Goal: Task Accomplishment & Management: Use online tool/utility

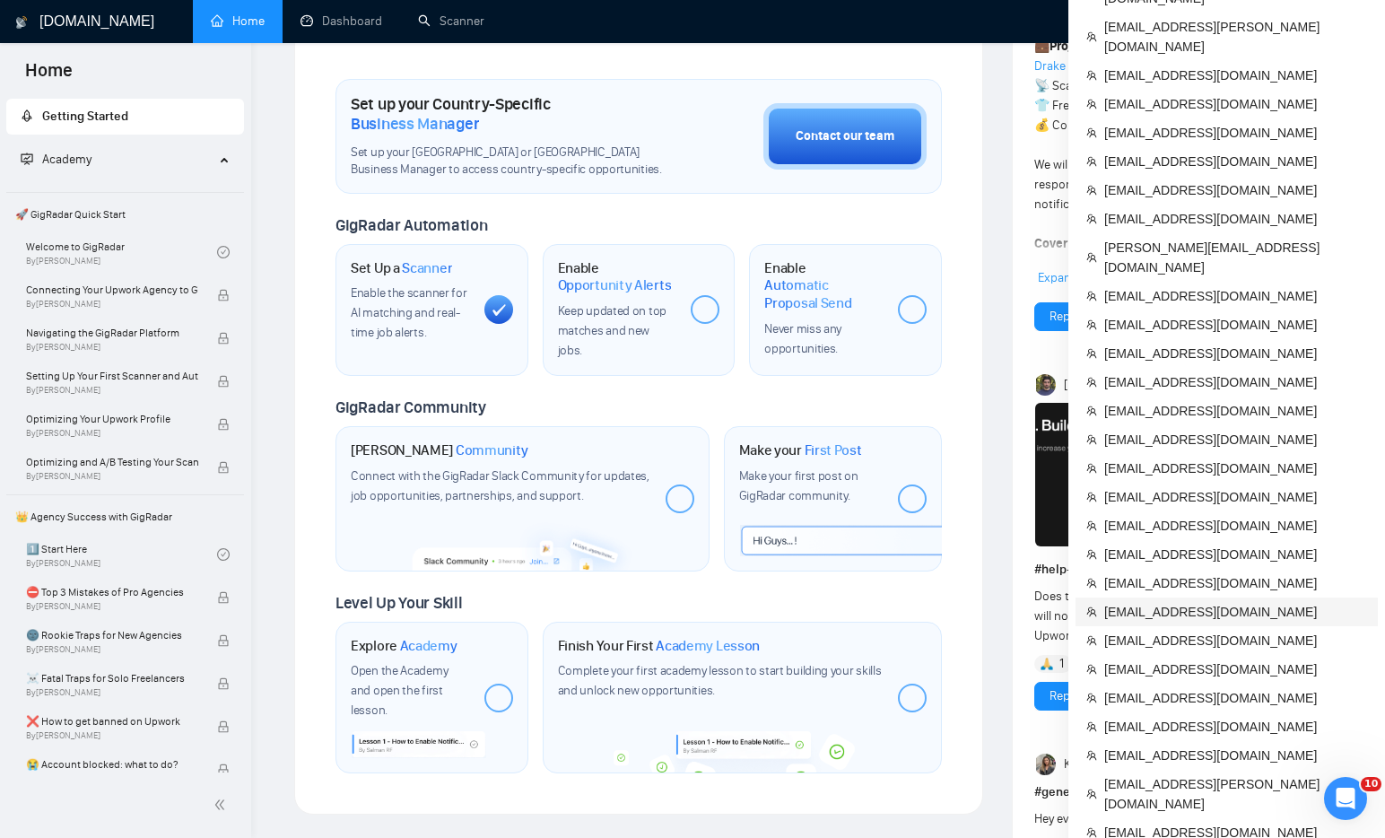
scroll to position [755, 0]
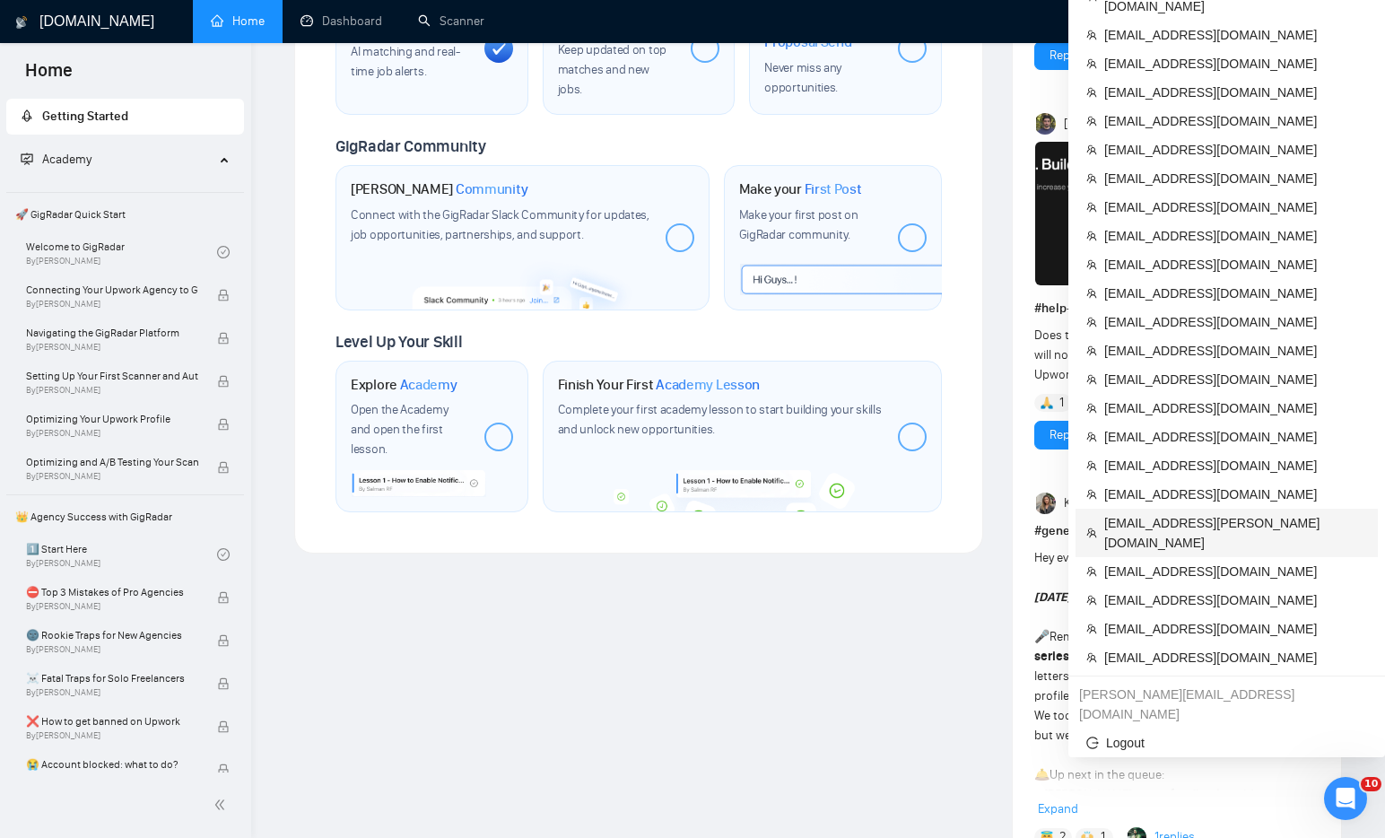
click at [1133, 509] on li "[EMAIL_ADDRESS][PERSON_NAME][DOMAIN_NAME]" at bounding box center [1227, 533] width 302 height 48
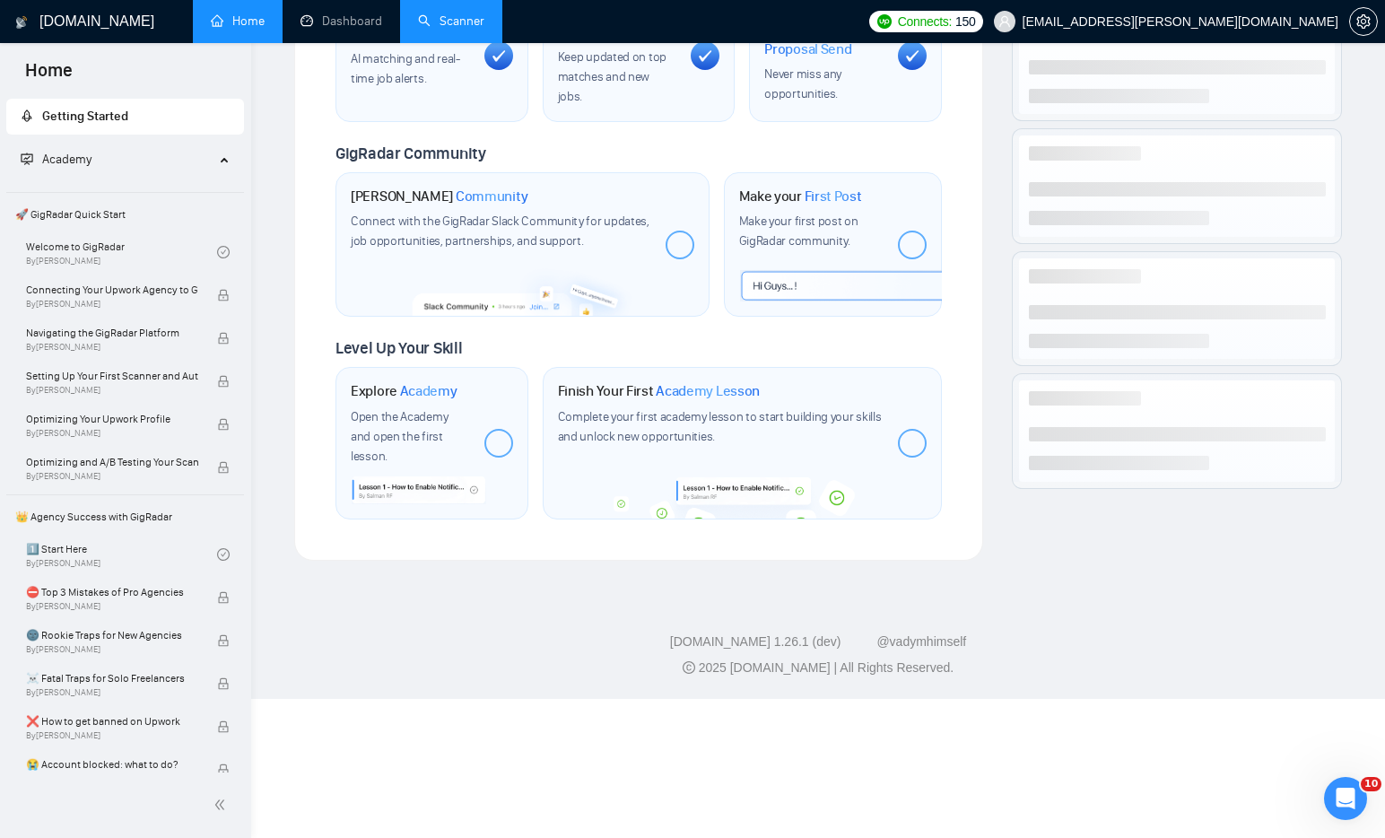
scroll to position [615, 0]
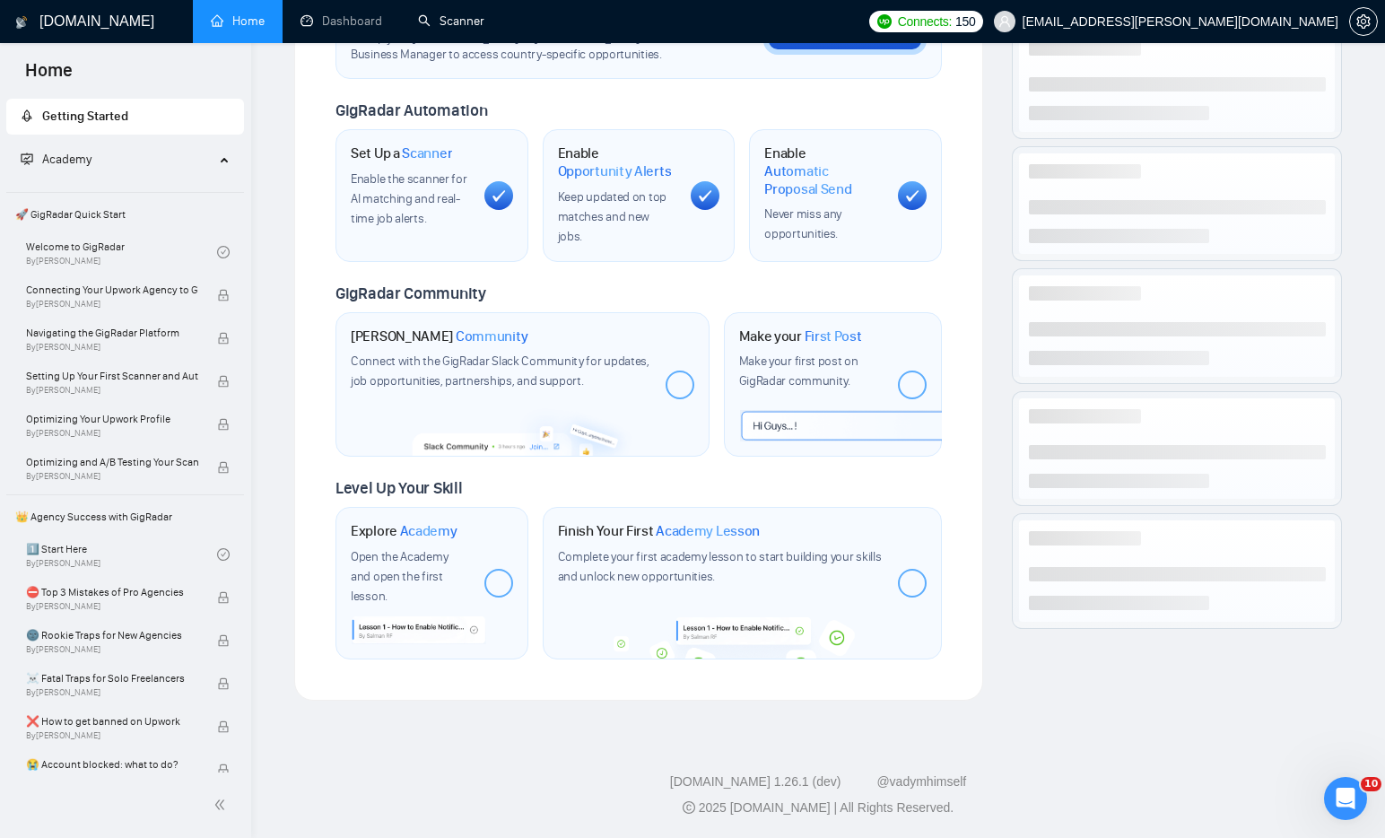
click at [453, 25] on link "Scanner" at bounding box center [451, 20] width 66 height 15
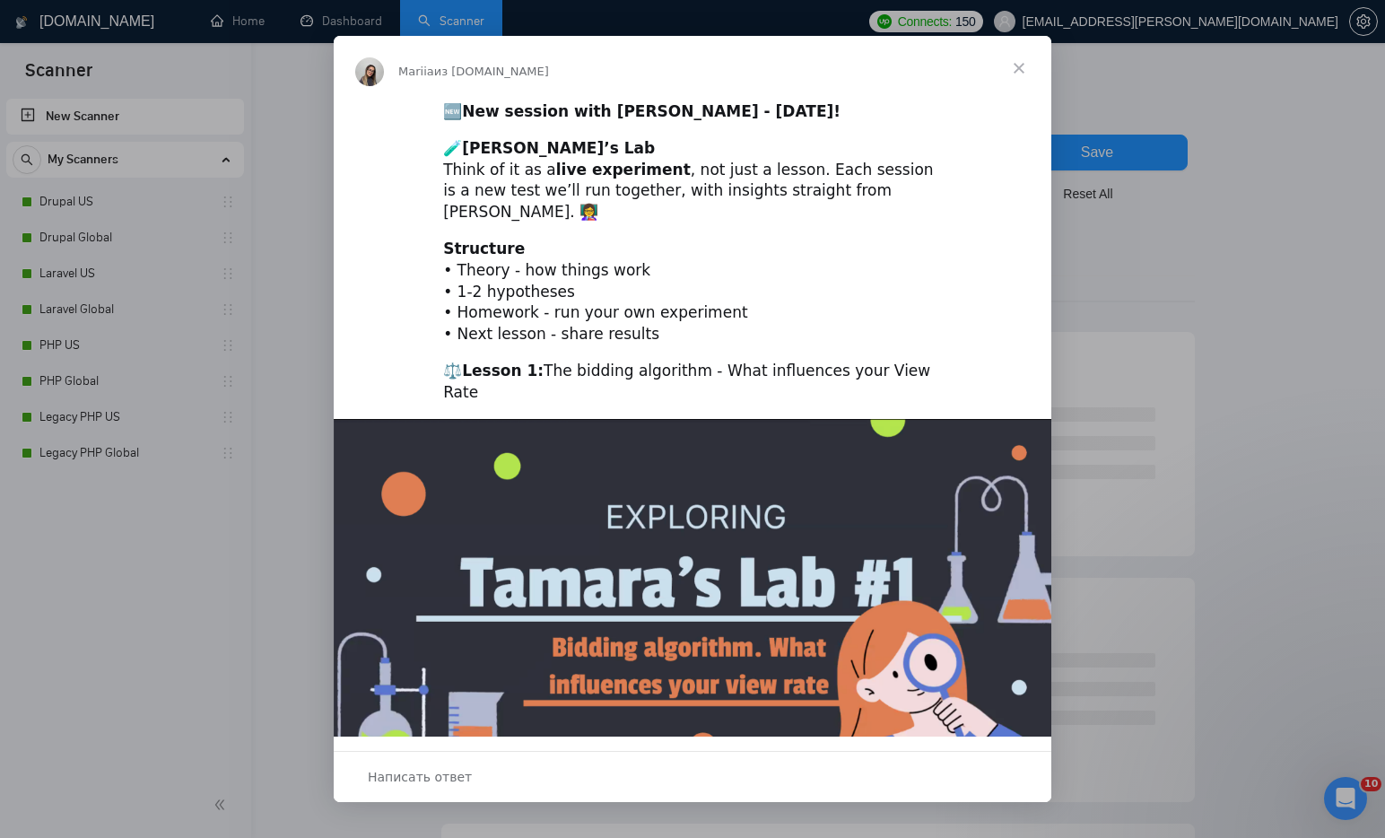
click at [1018, 68] on span "Закрыть" at bounding box center [1019, 68] width 65 height 65
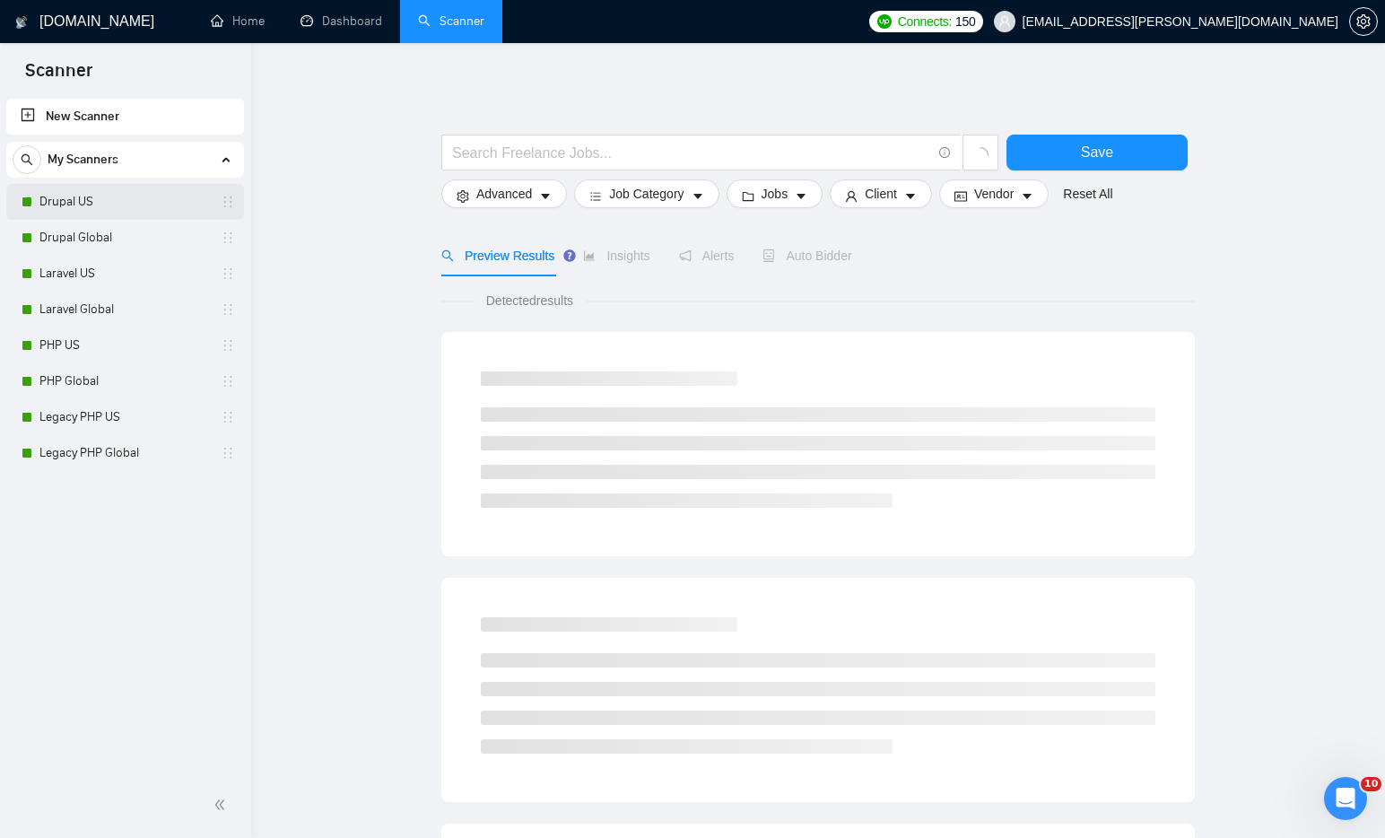
click at [106, 204] on link "Drupal US" at bounding box center [124, 202] width 170 height 36
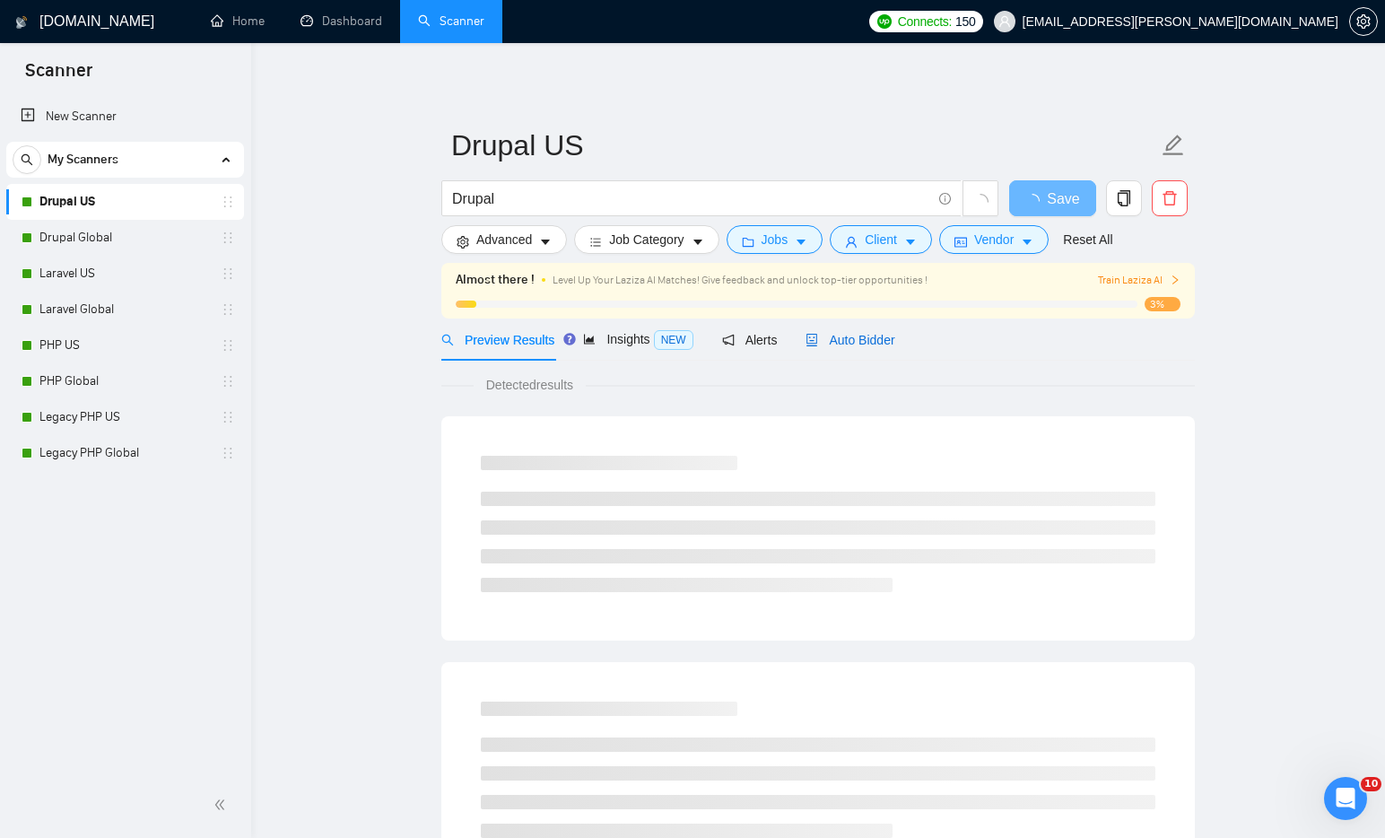
click at [895, 343] on span "Auto Bidder" at bounding box center [850, 340] width 89 height 14
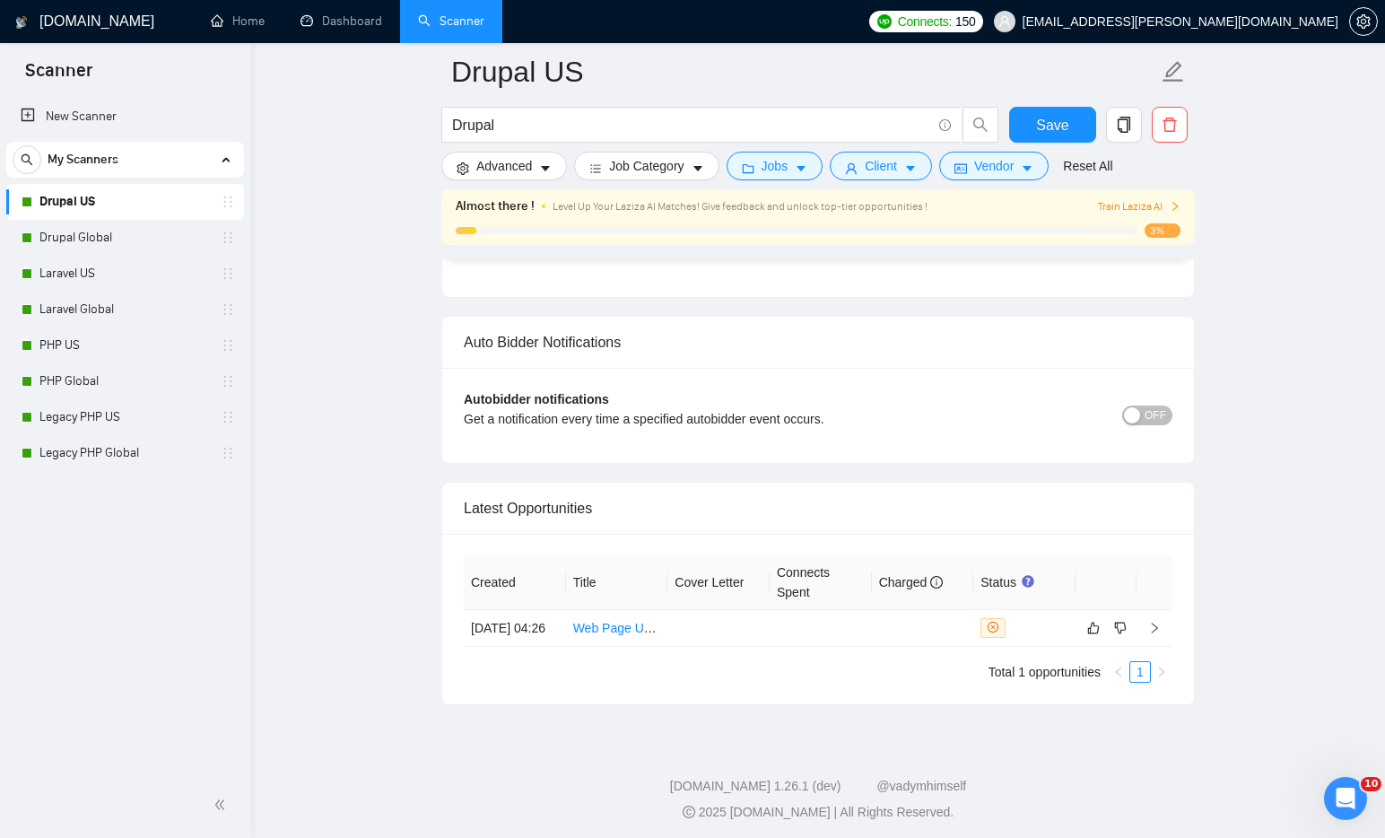
scroll to position [4129, 0]
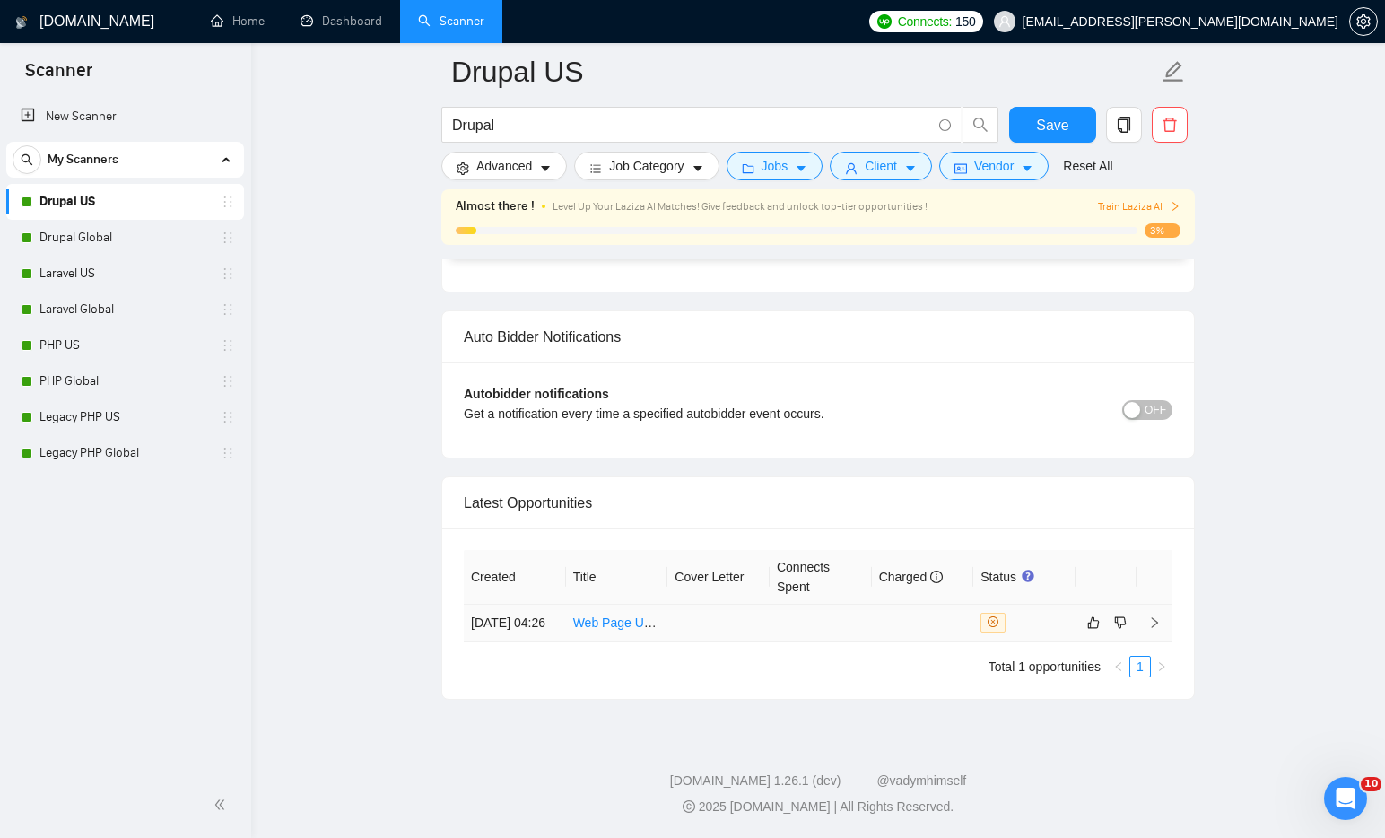
click at [883, 621] on td at bounding box center [923, 623] width 102 height 37
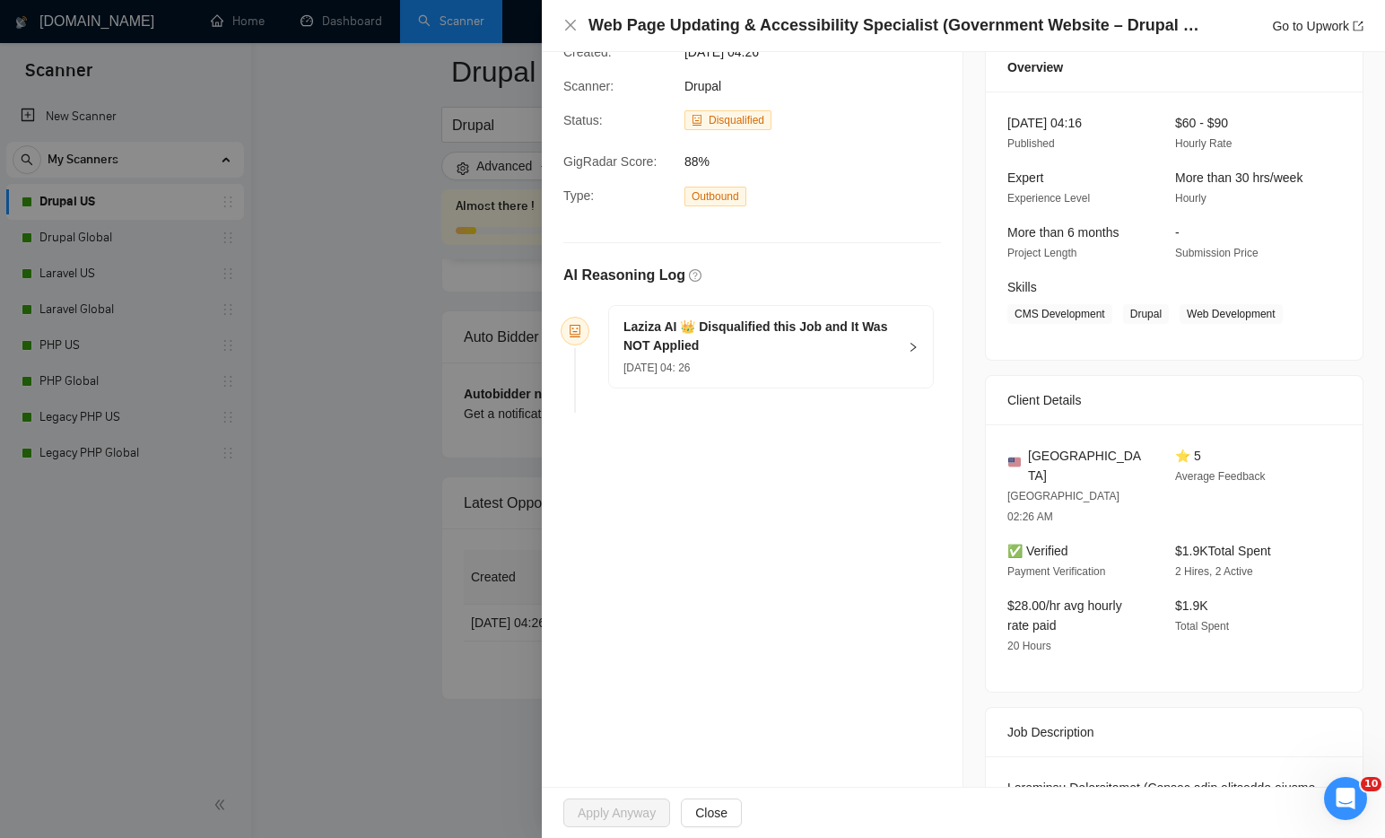
scroll to position [213, 0]
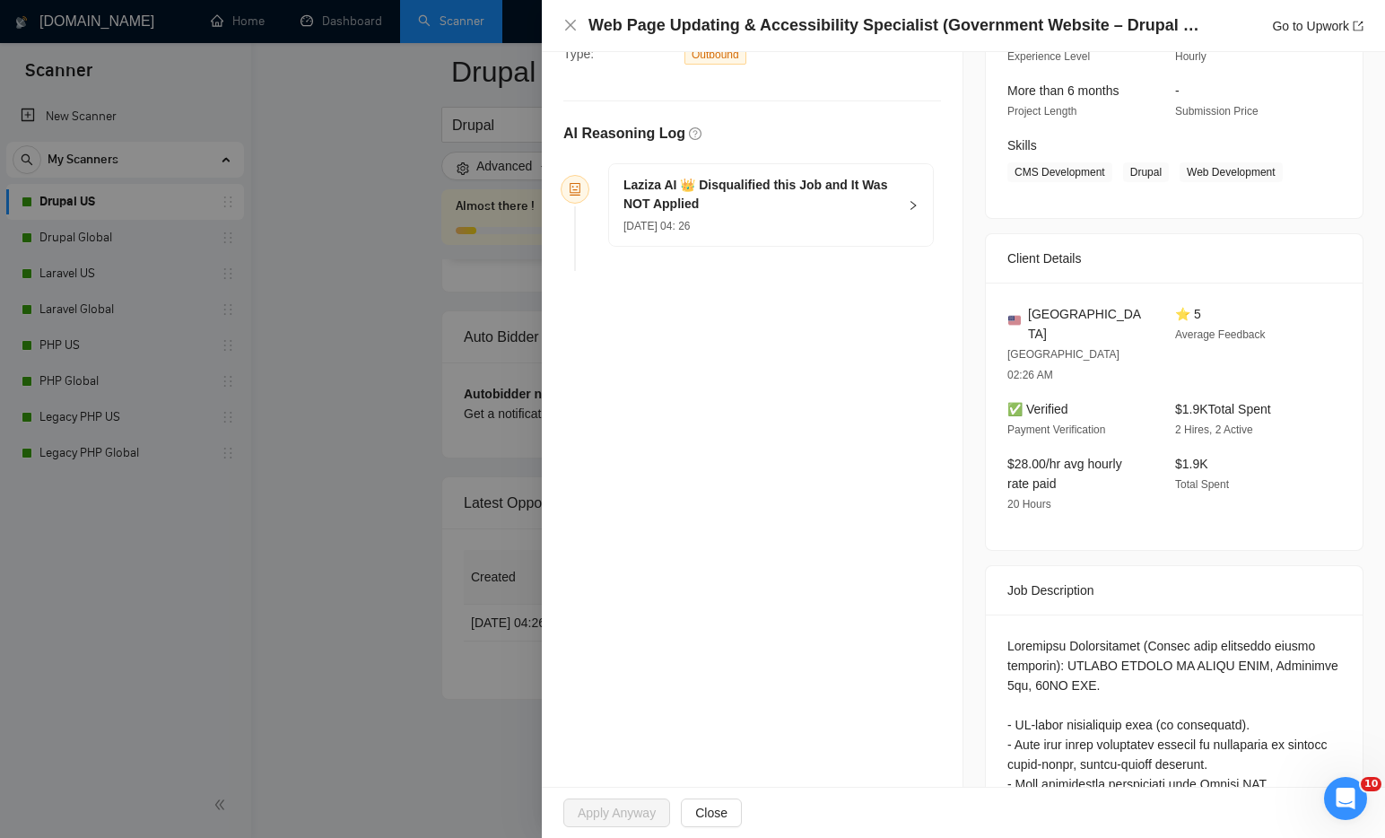
click at [915, 213] on div "[PERSON_NAME] AI 👑 Disqualified this Job and It Was NOT Applied [DATE] 04: 26" at bounding box center [771, 205] width 324 height 82
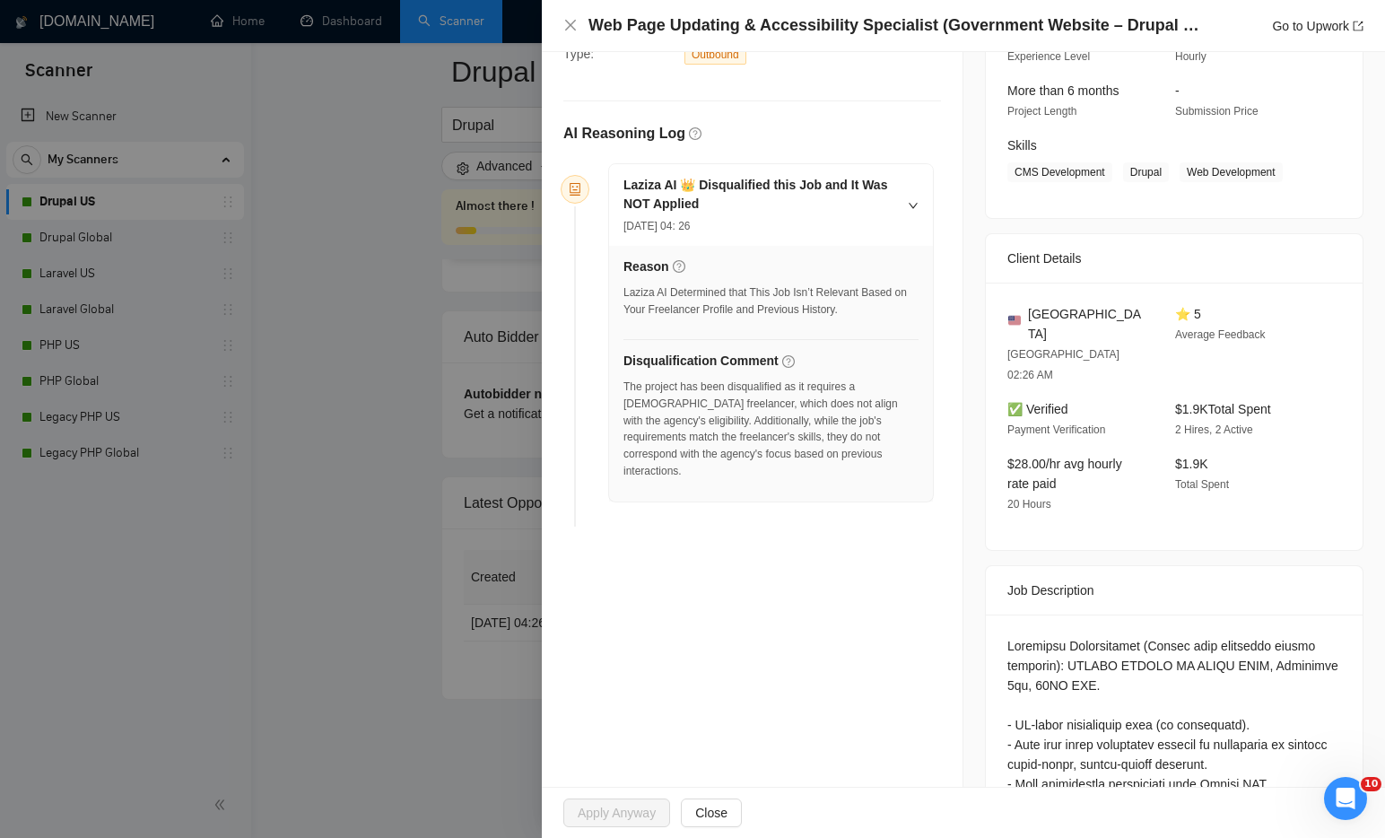
click at [370, 524] on div at bounding box center [692, 419] width 1385 height 838
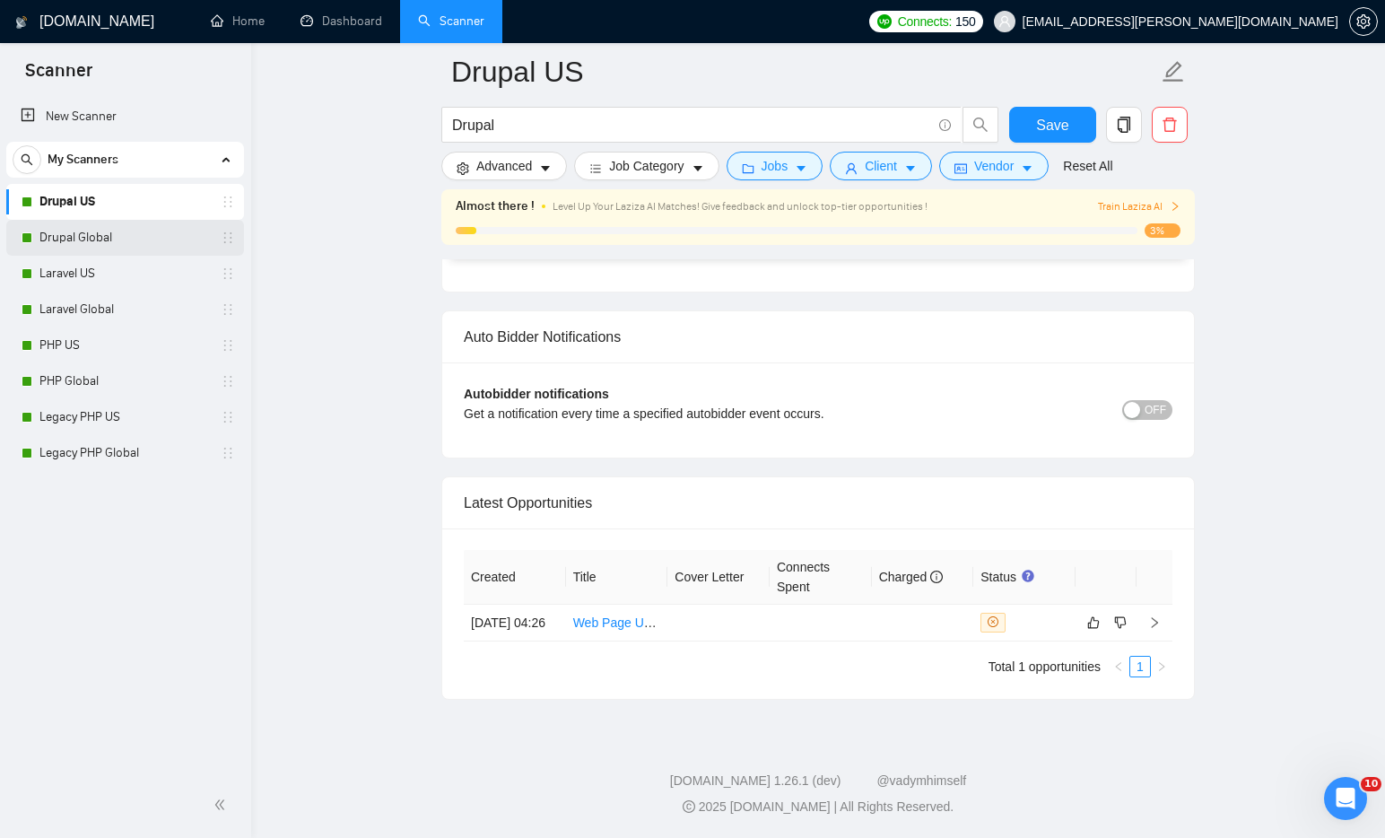
click at [86, 241] on link "Drupal Global" at bounding box center [124, 238] width 170 height 36
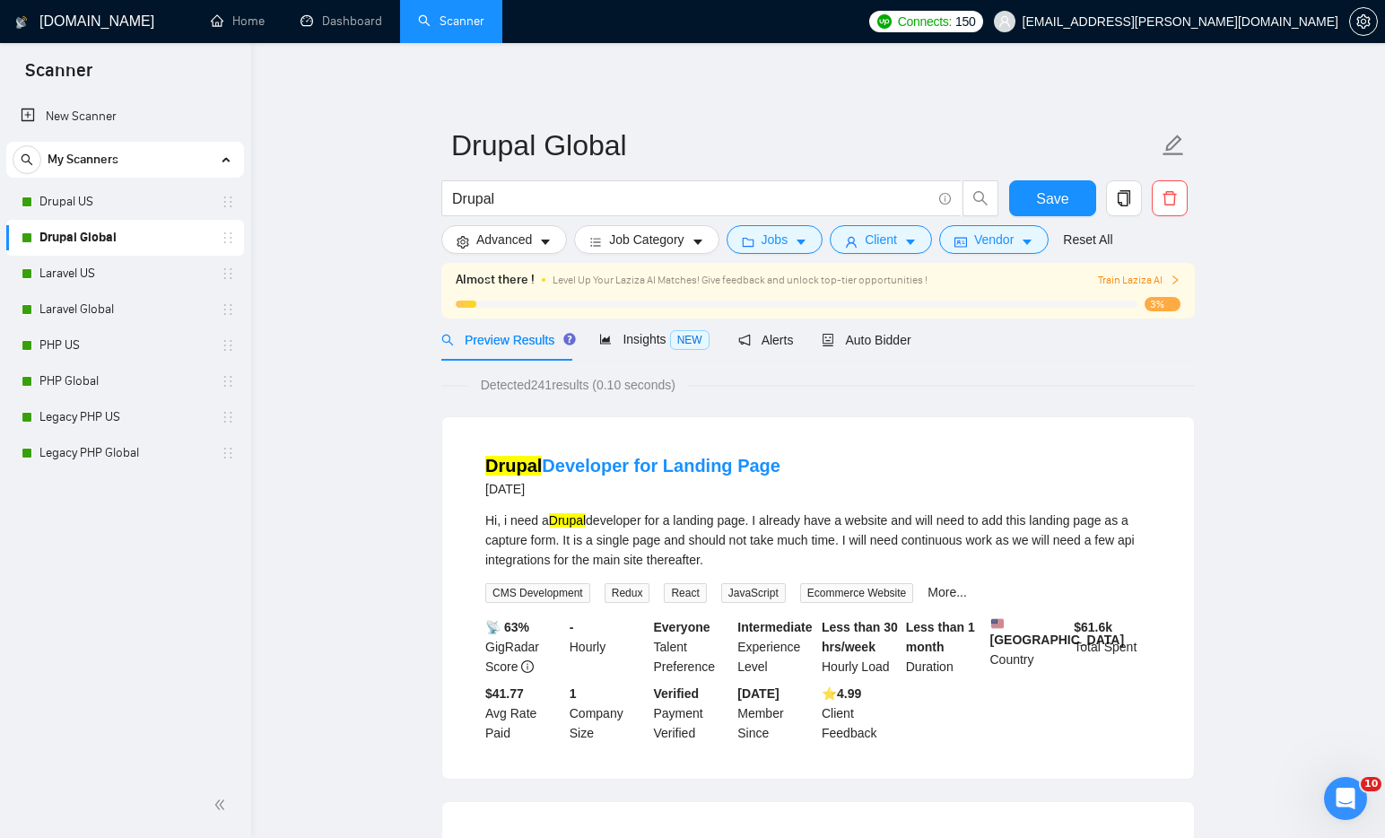
scroll to position [15, 0]
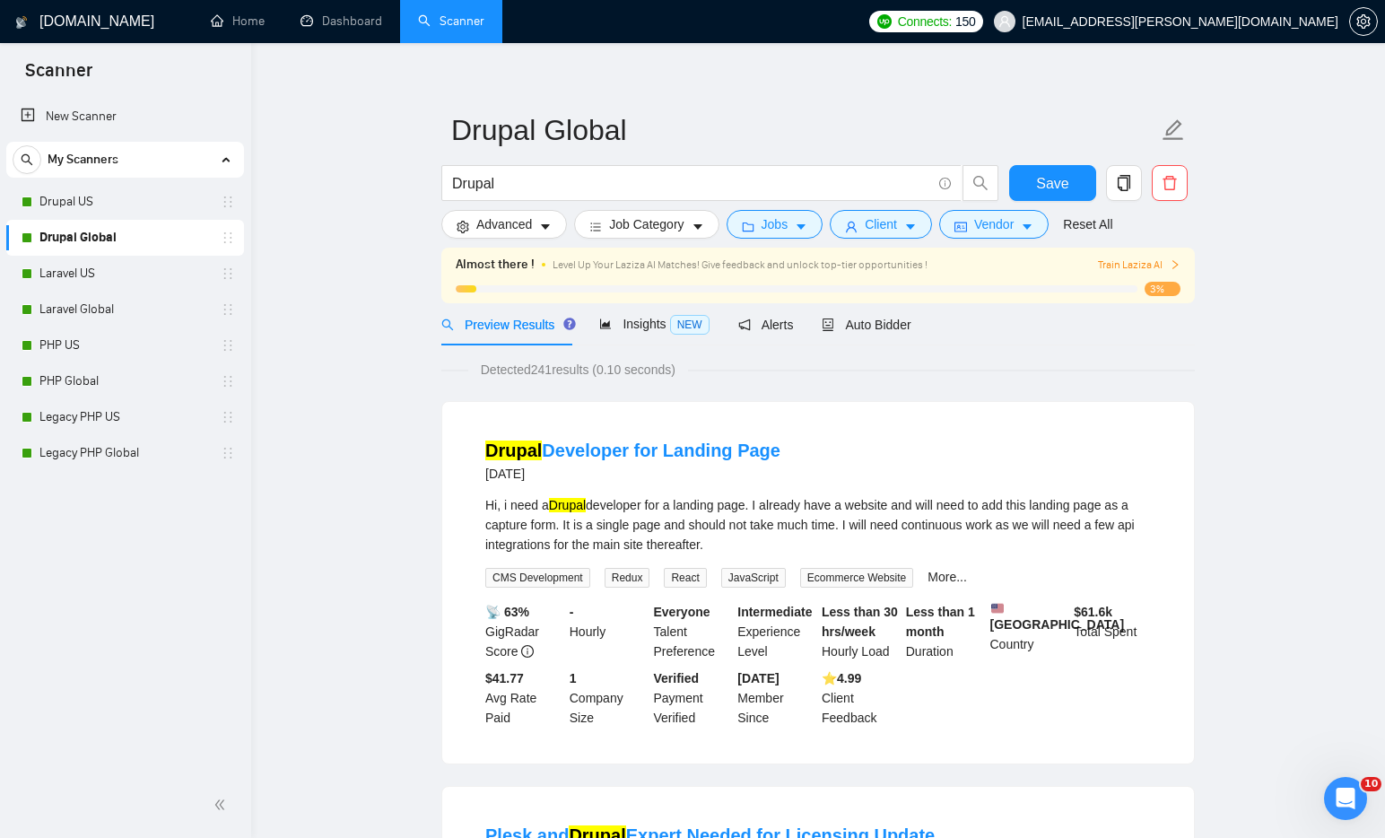
click at [913, 569] on span "Ecommerce Website" at bounding box center [856, 578] width 113 height 20
click at [887, 325] on span "Auto Bidder" at bounding box center [866, 325] width 89 height 14
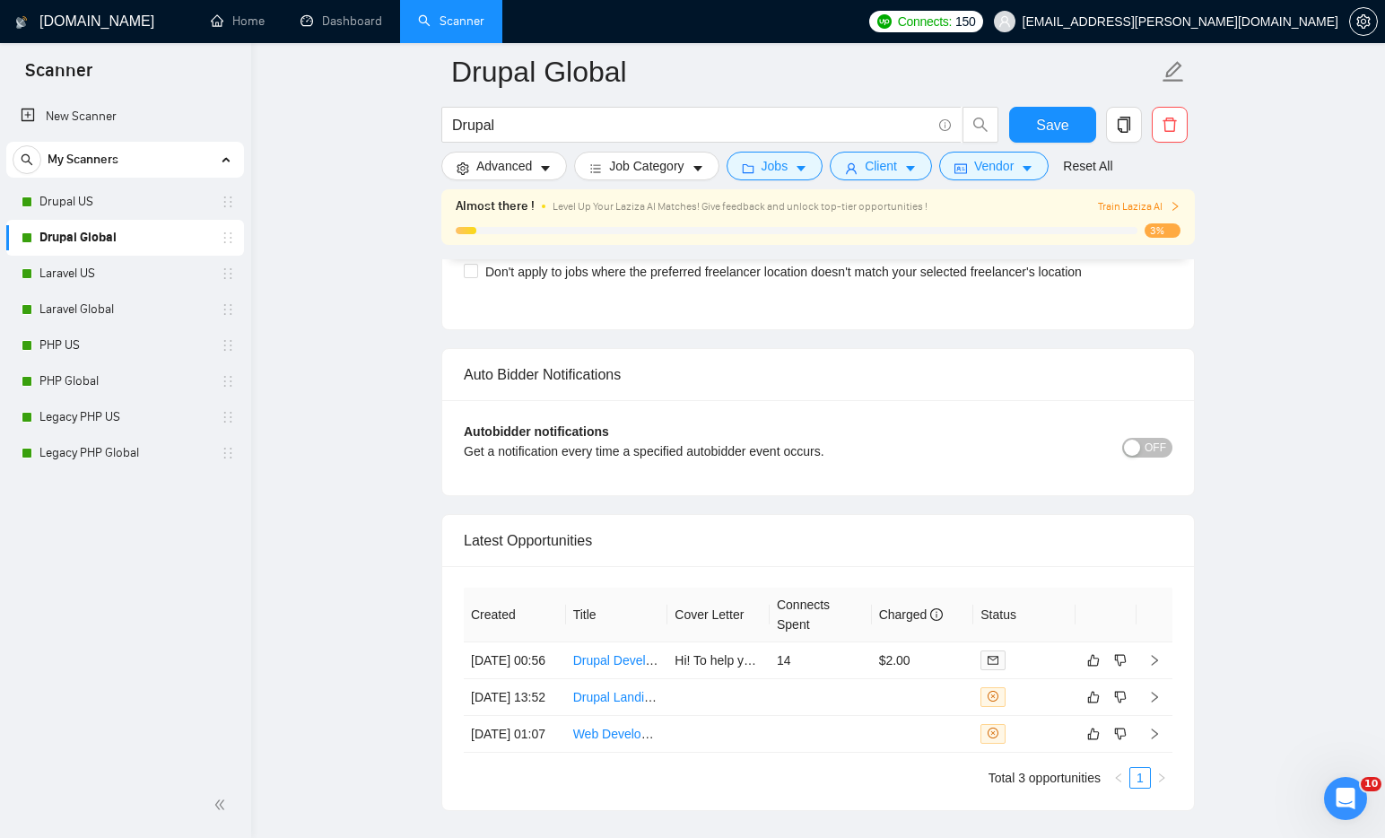
scroll to position [4239, 0]
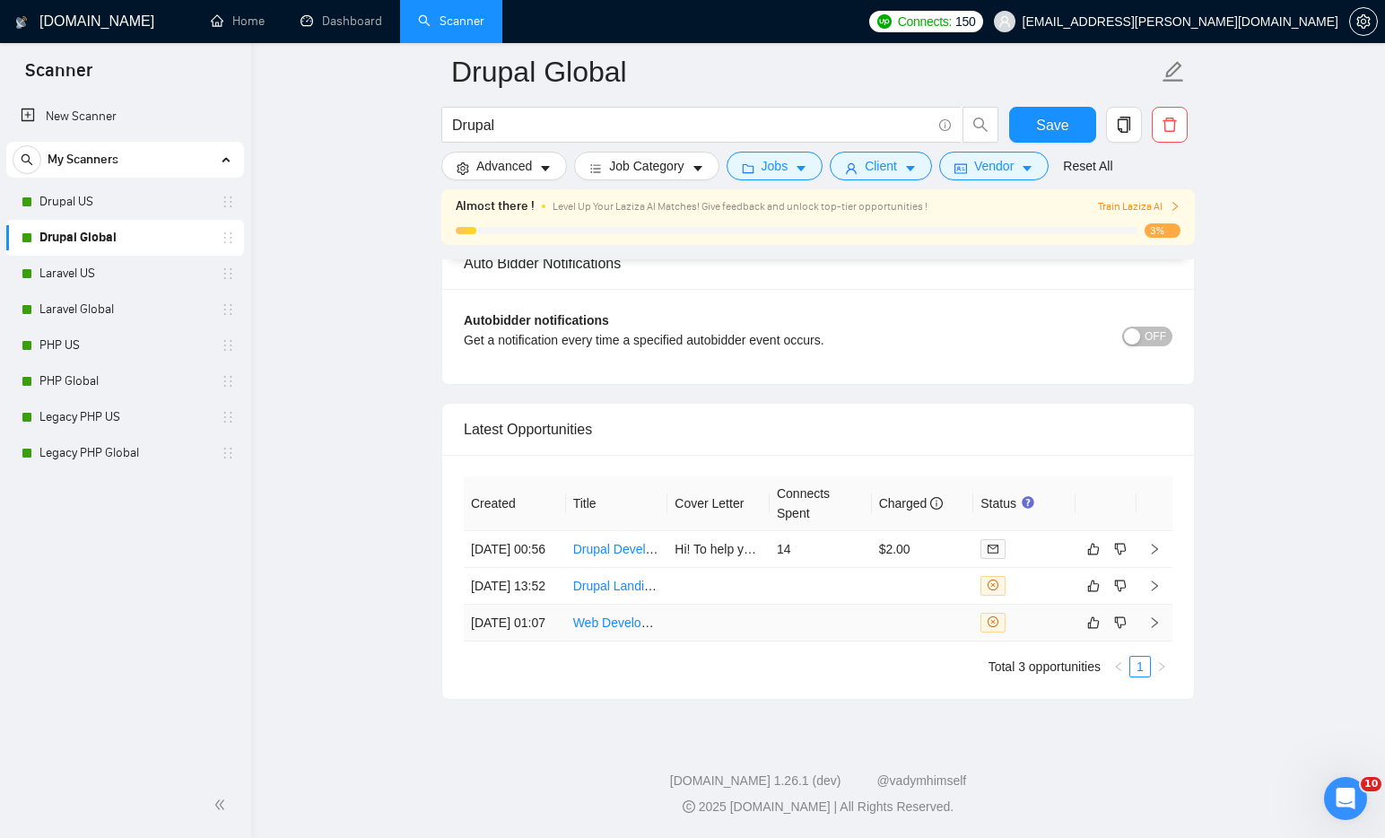
click at [818, 623] on td at bounding box center [821, 623] width 102 height 37
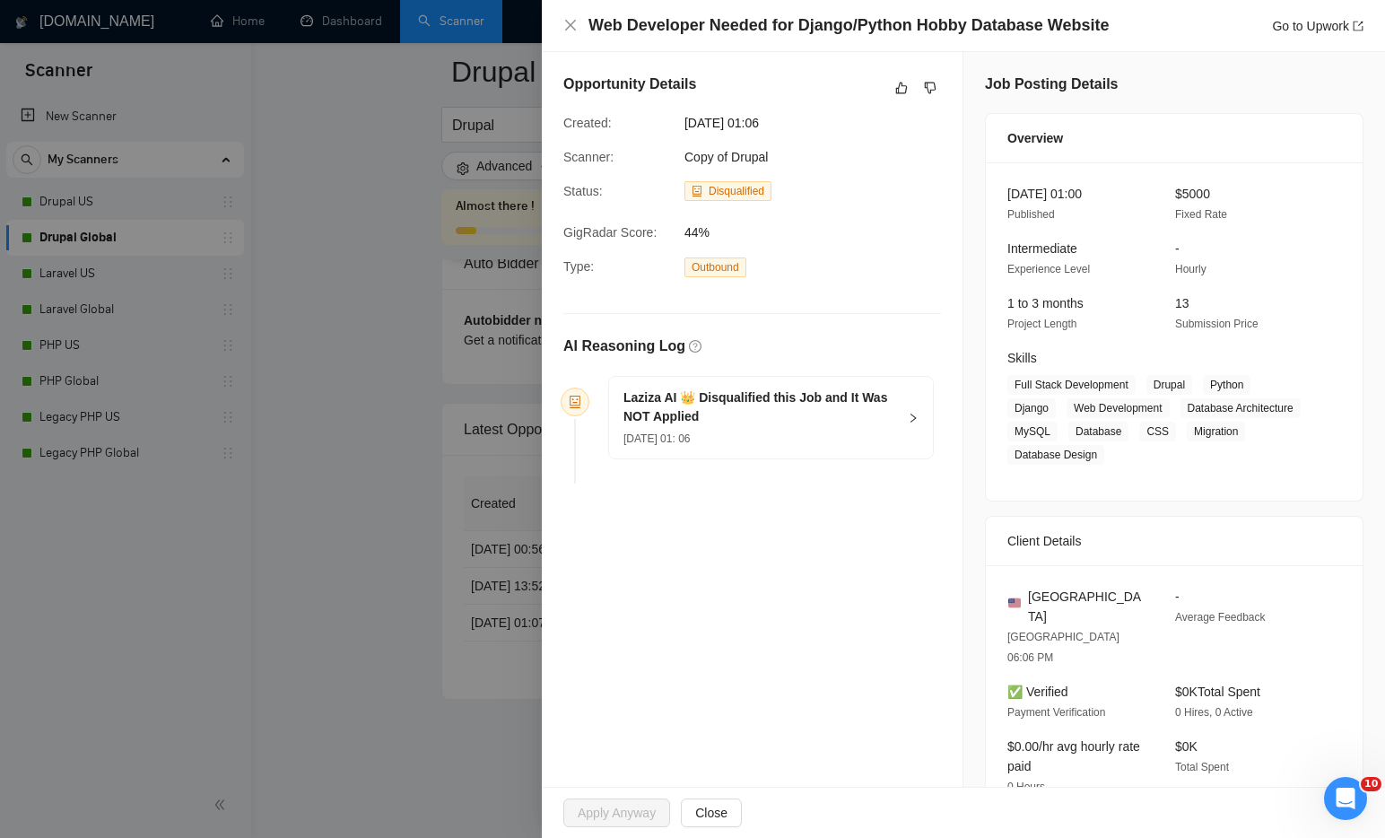
click at [909, 413] on icon "right" at bounding box center [913, 418] width 11 height 11
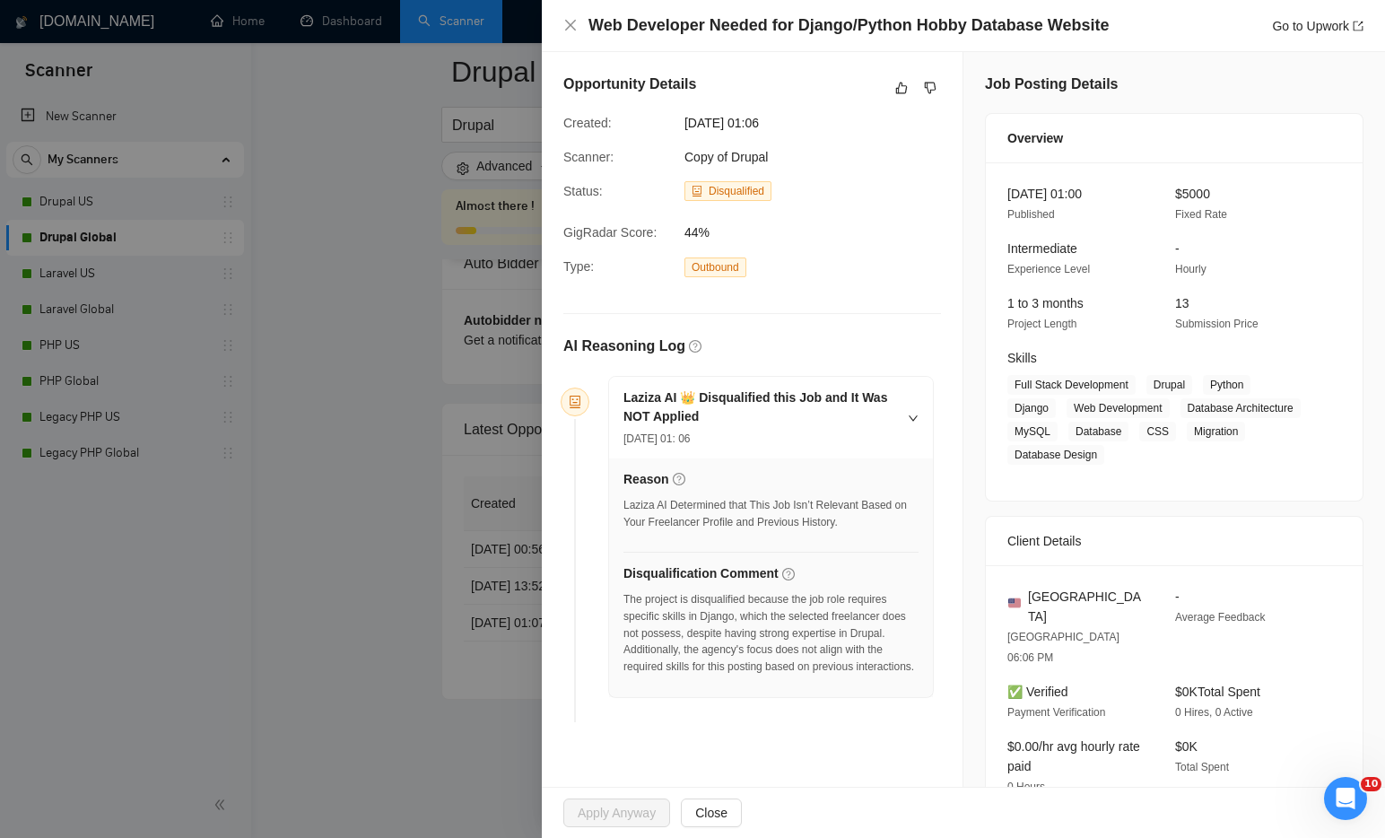
click at [511, 720] on div at bounding box center [692, 419] width 1385 height 838
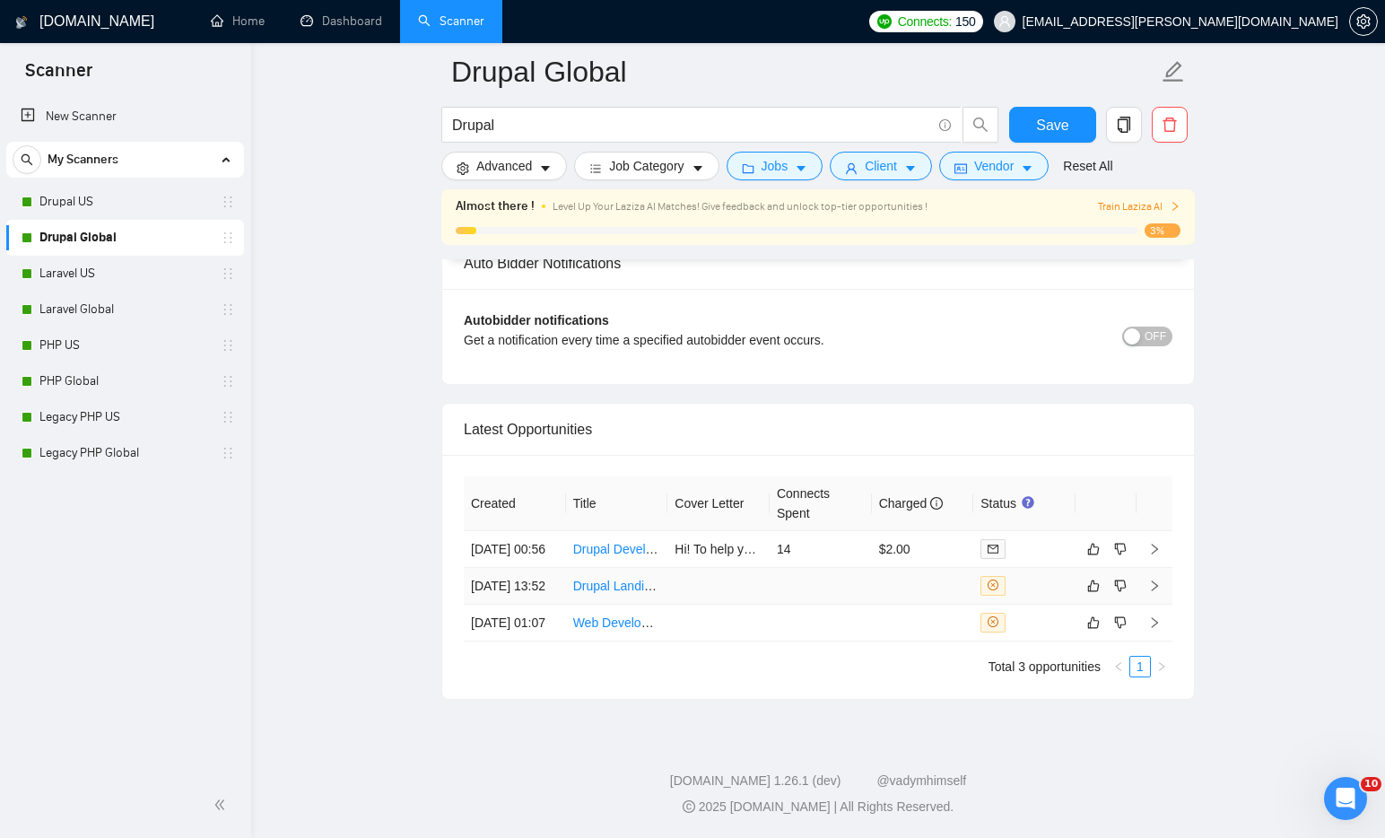
click at [755, 568] on td at bounding box center [719, 586] width 102 height 37
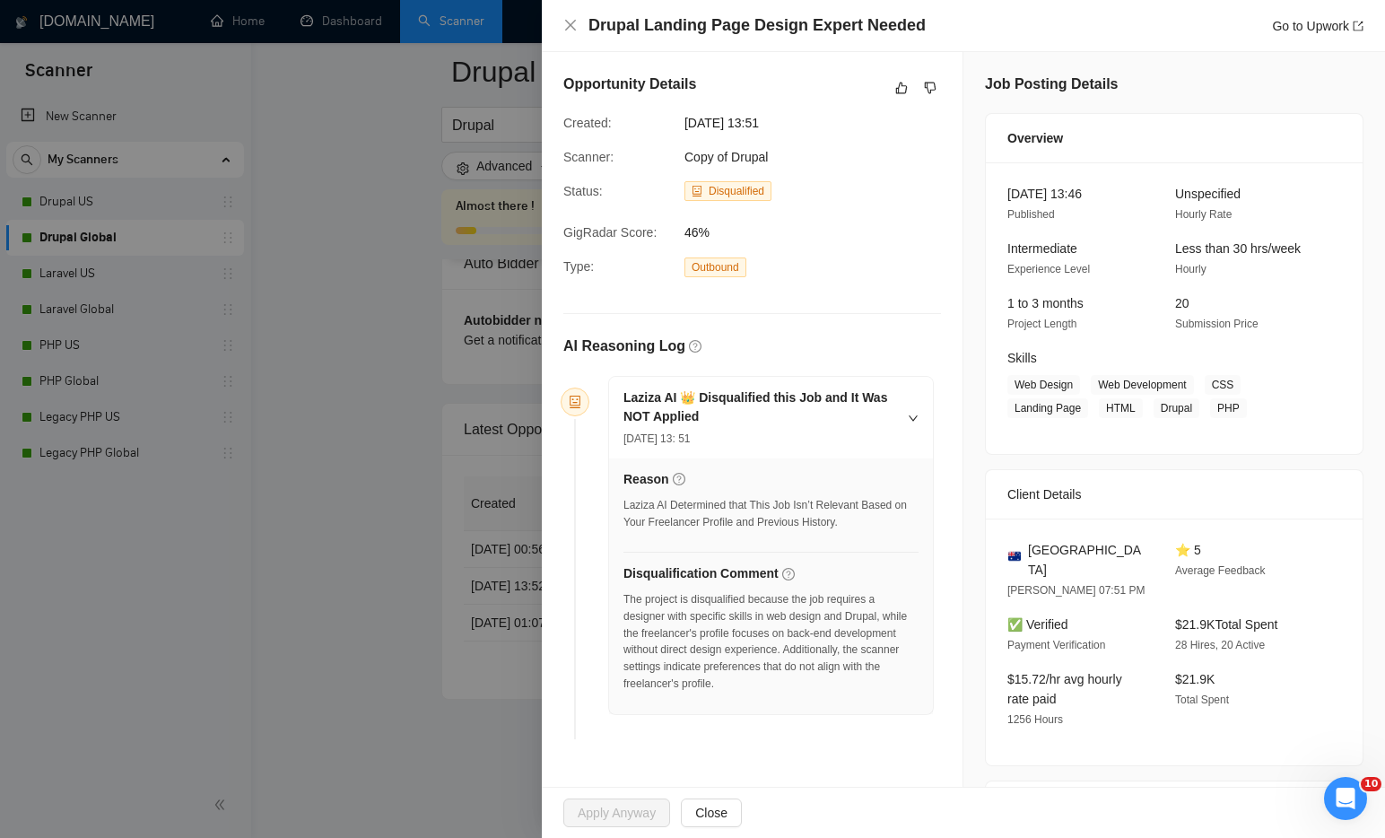
drag, startPoint x: 411, startPoint y: 511, endPoint x: 596, endPoint y: 95, distance: 454.7
click at [411, 511] on div at bounding box center [692, 419] width 1385 height 838
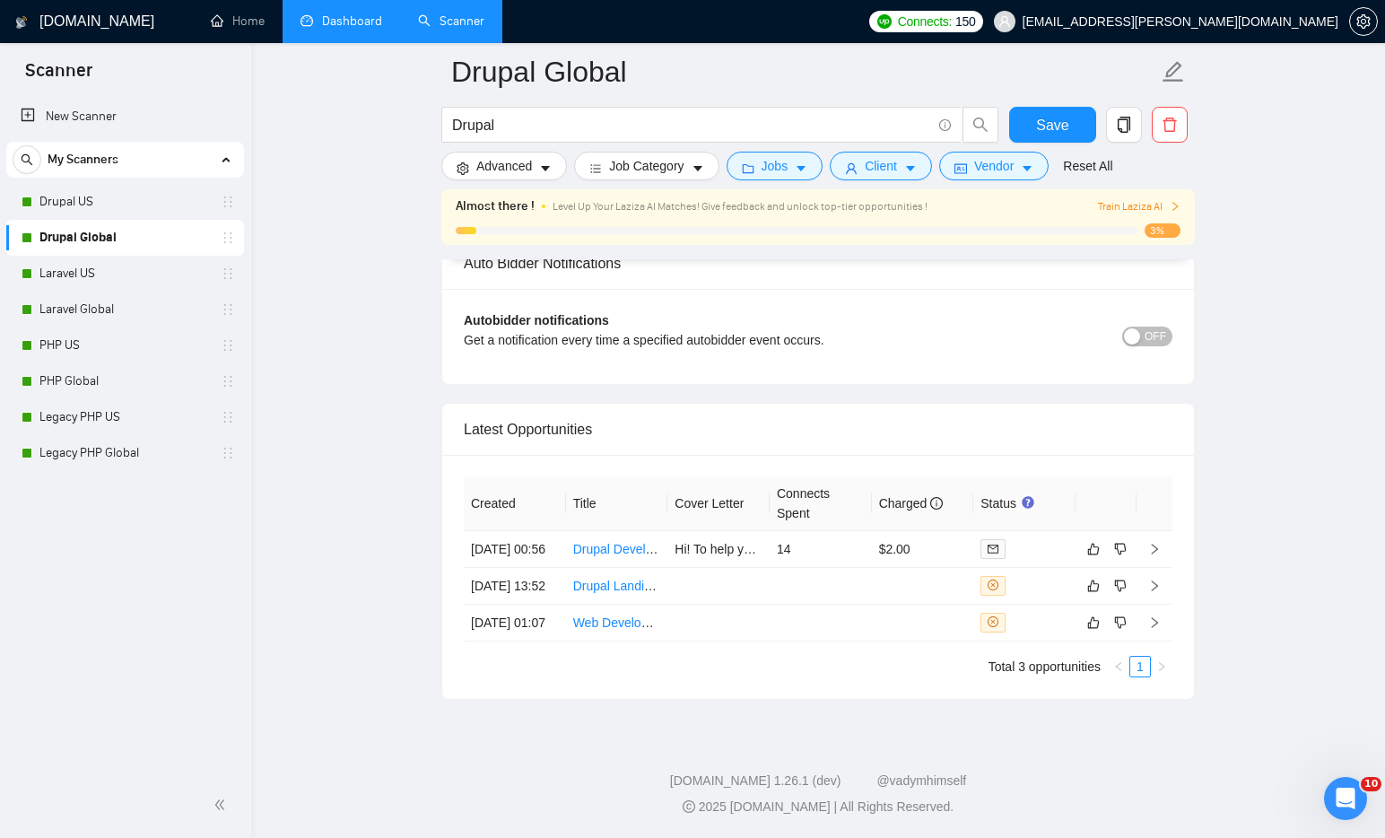
click at [346, 14] on link "Dashboard" at bounding box center [342, 20] width 82 height 15
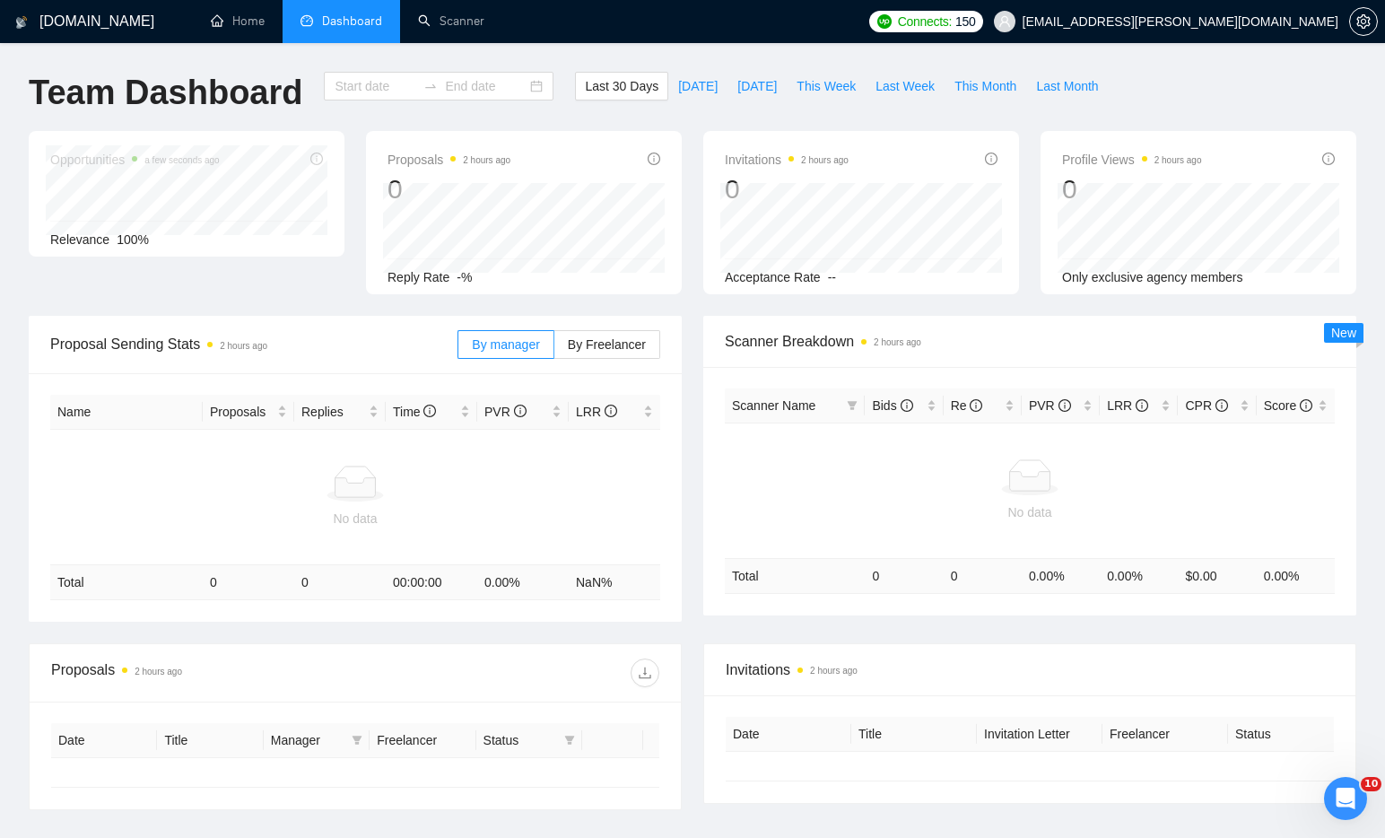
type input "[DATE]"
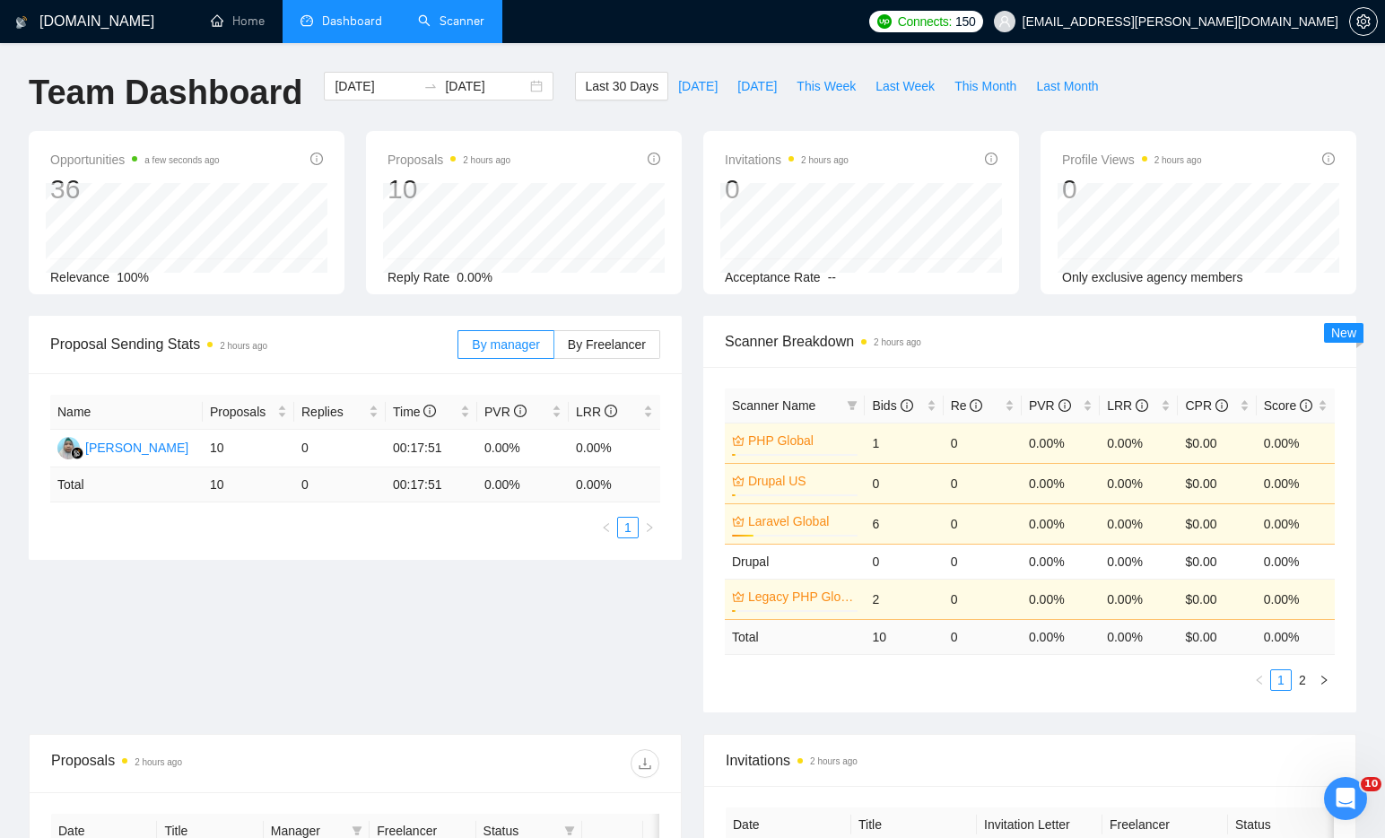
click at [447, 28] on link "Scanner" at bounding box center [451, 20] width 66 height 15
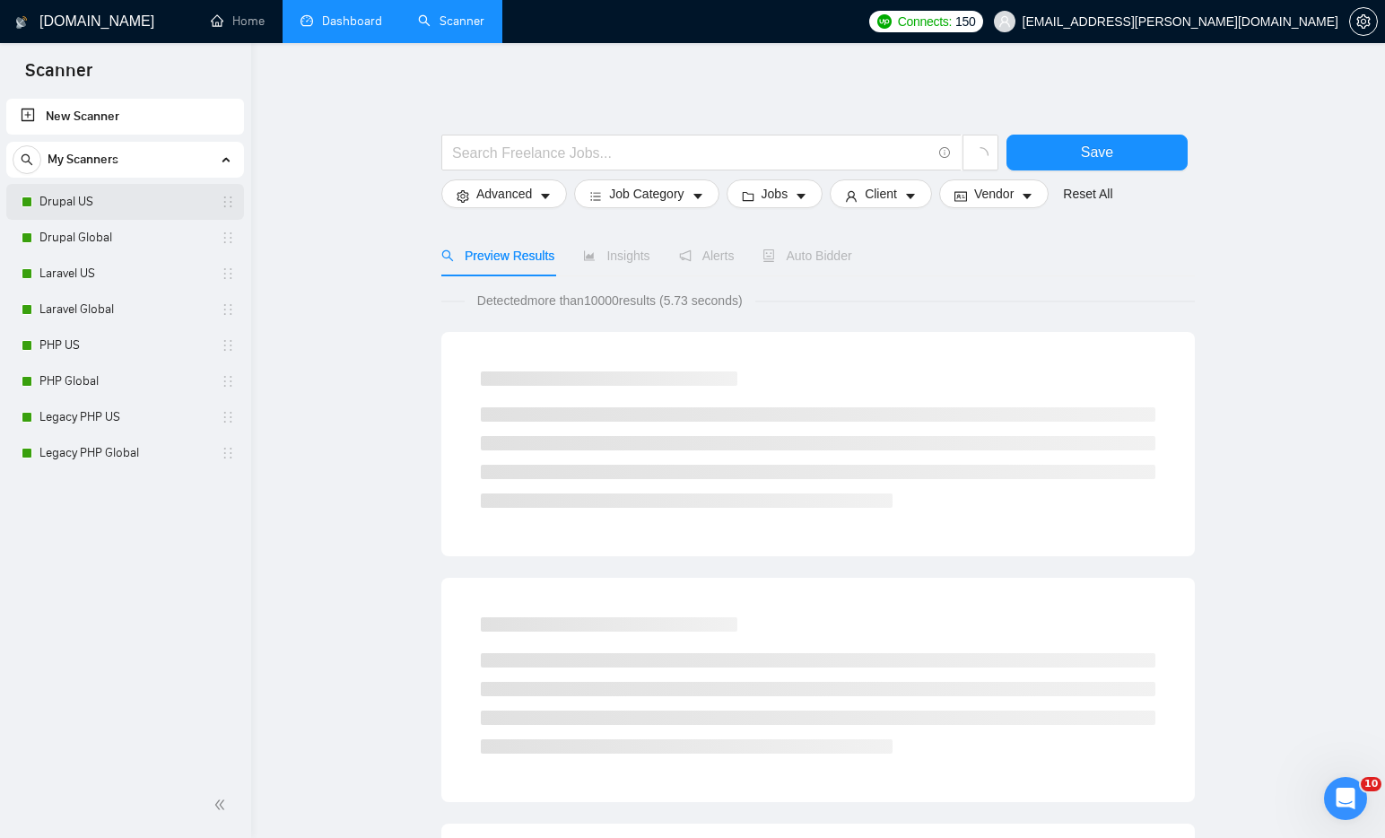
click at [109, 206] on link "Drupal US" at bounding box center [124, 202] width 170 height 36
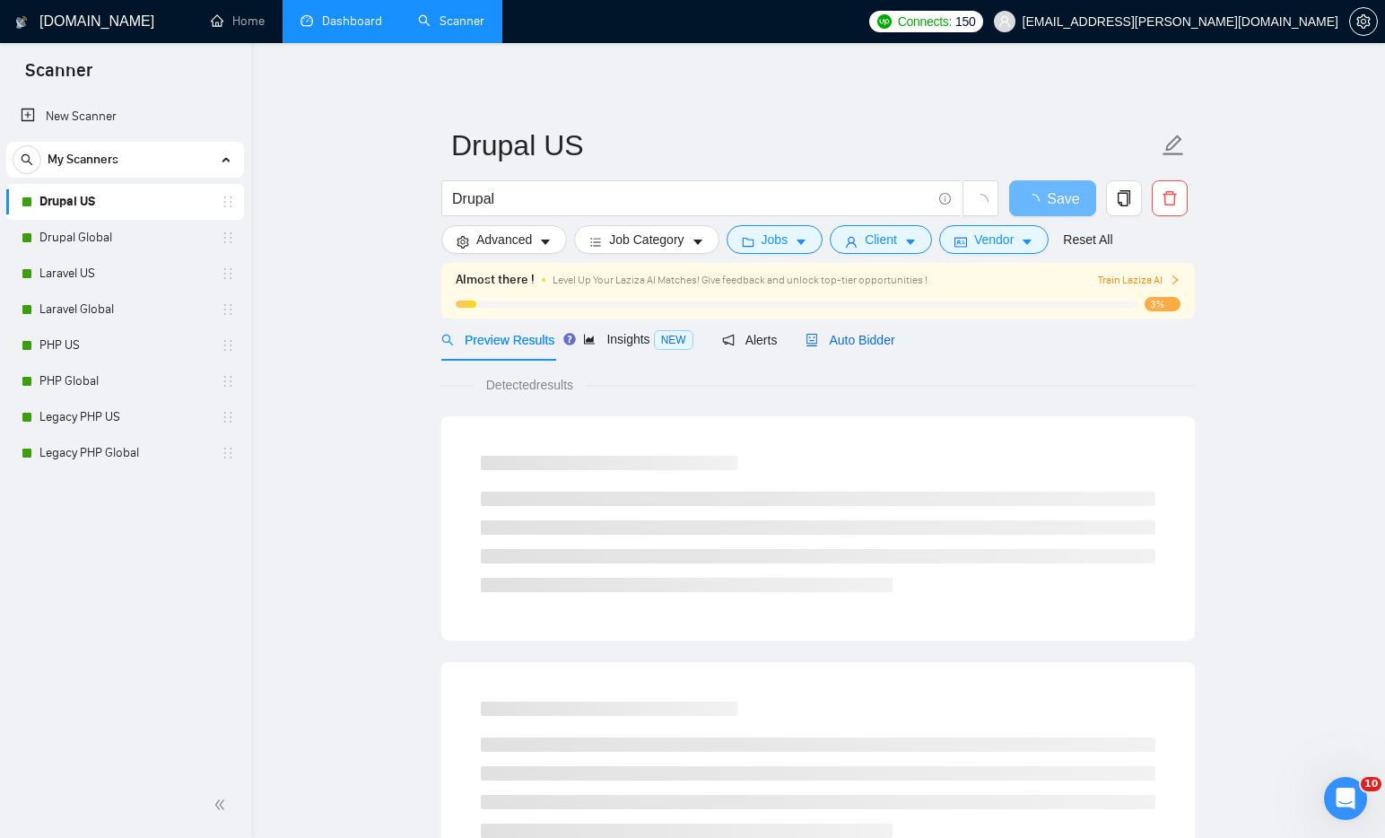
click at [857, 340] on span "Auto Bidder" at bounding box center [850, 340] width 89 height 14
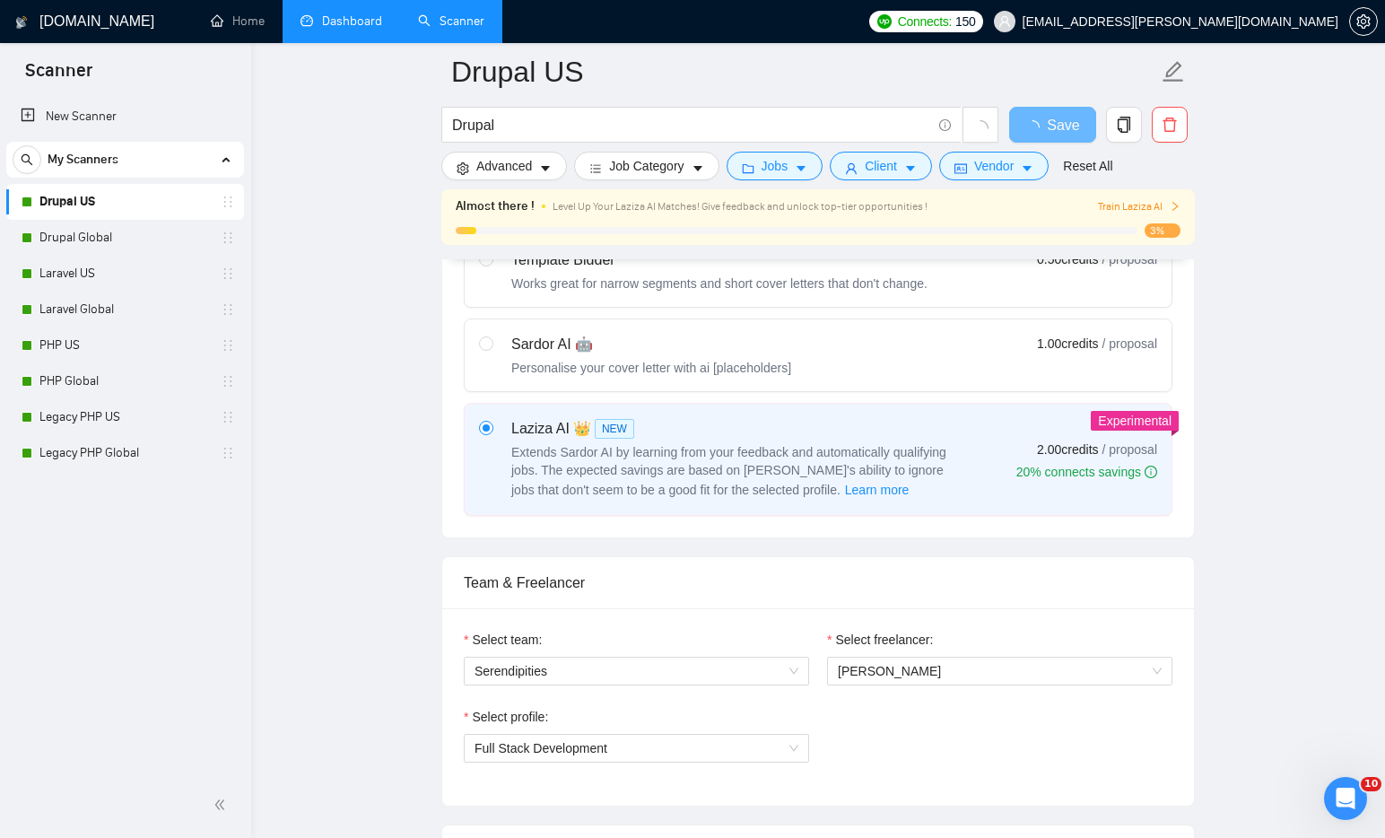
scroll to position [796, 0]
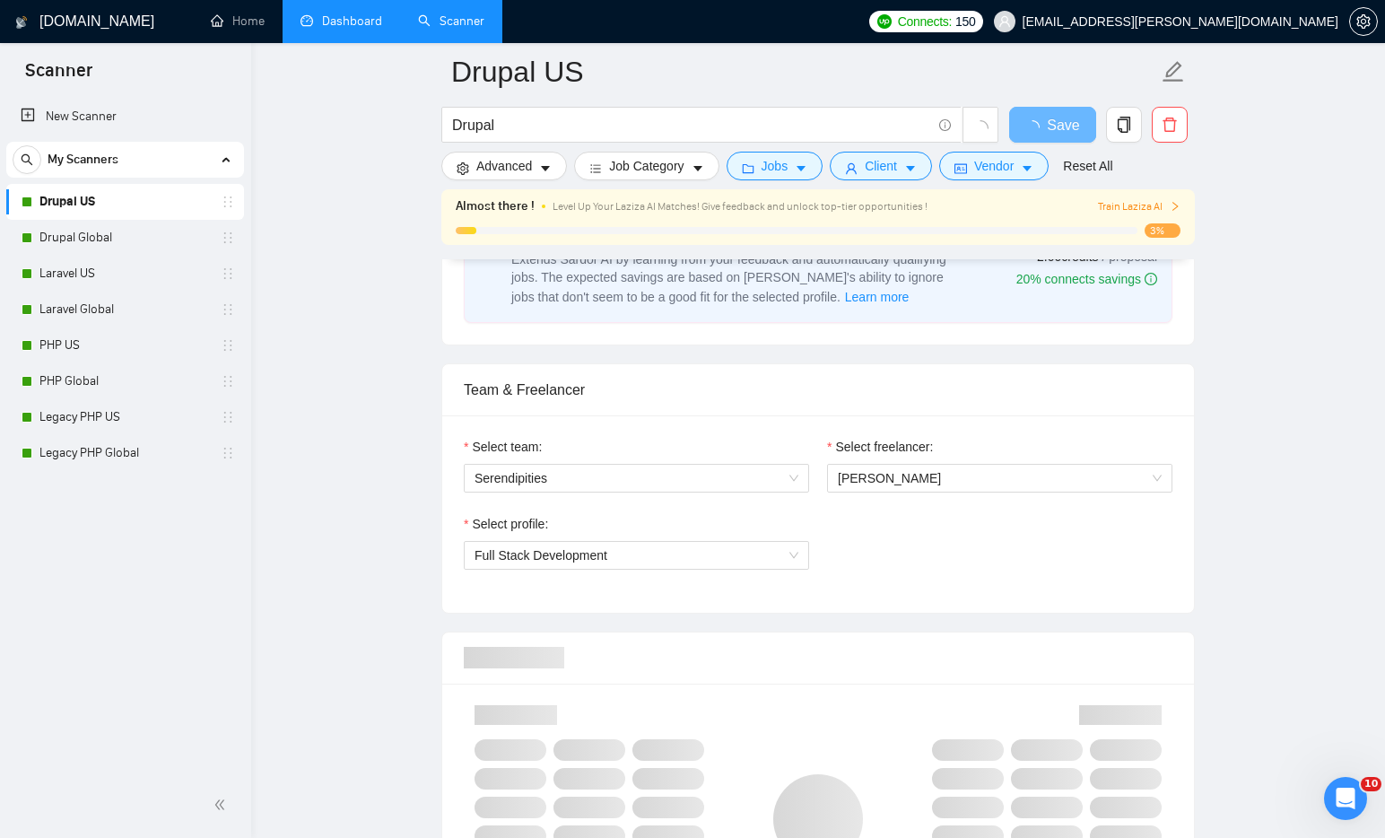
click at [77, 334] on link "PHP US" at bounding box center [124, 346] width 170 height 36
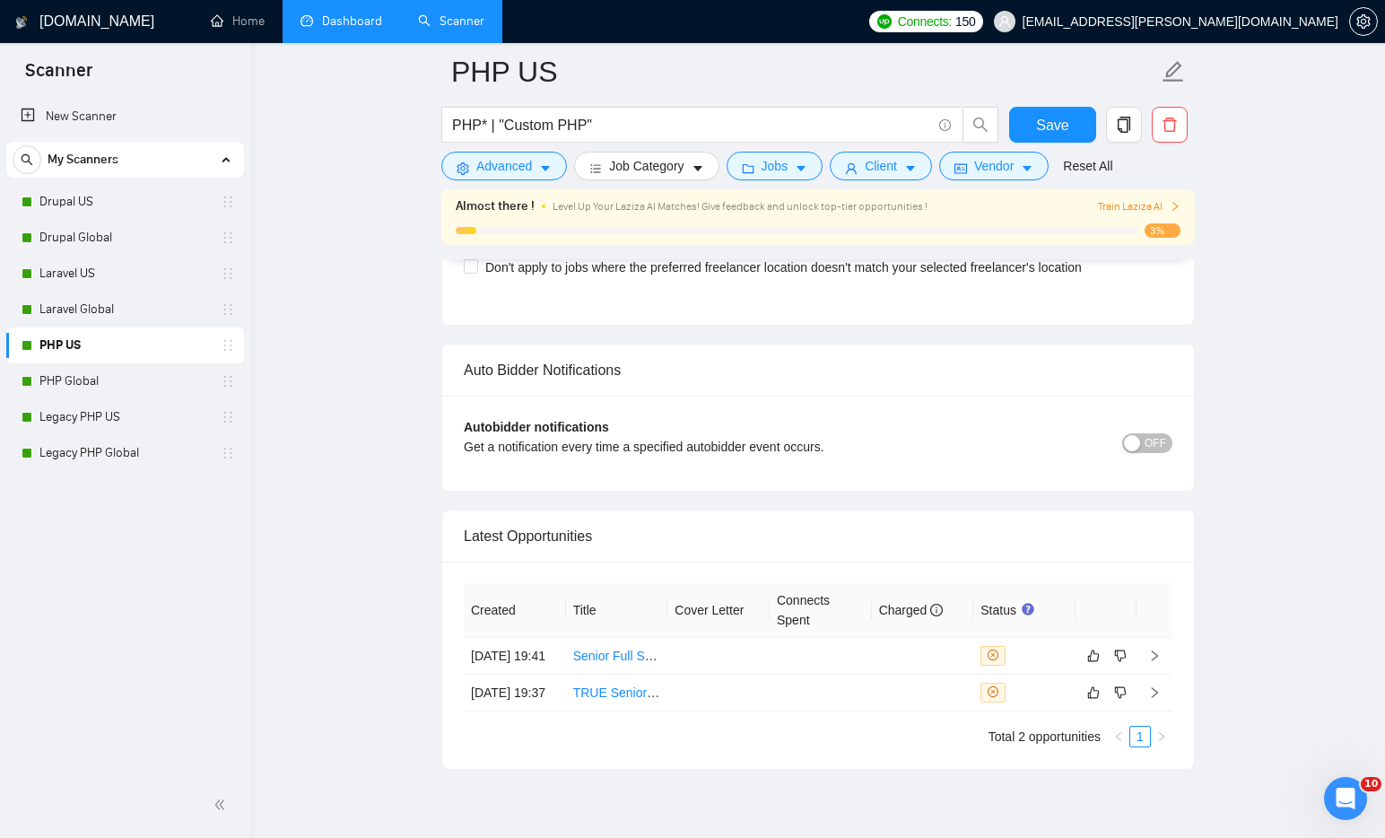
scroll to position [4213, 0]
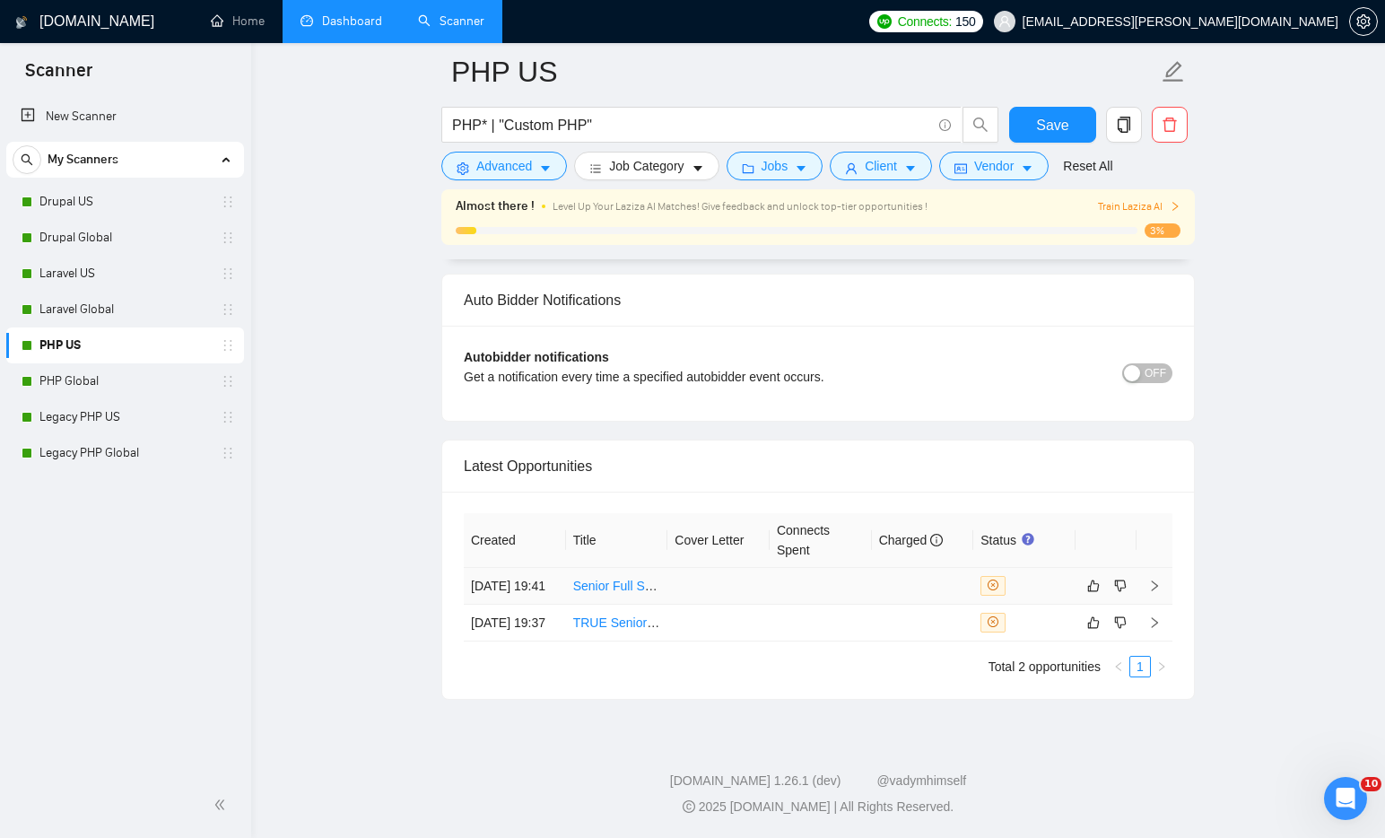
click at [790, 568] on td at bounding box center [821, 586] width 102 height 37
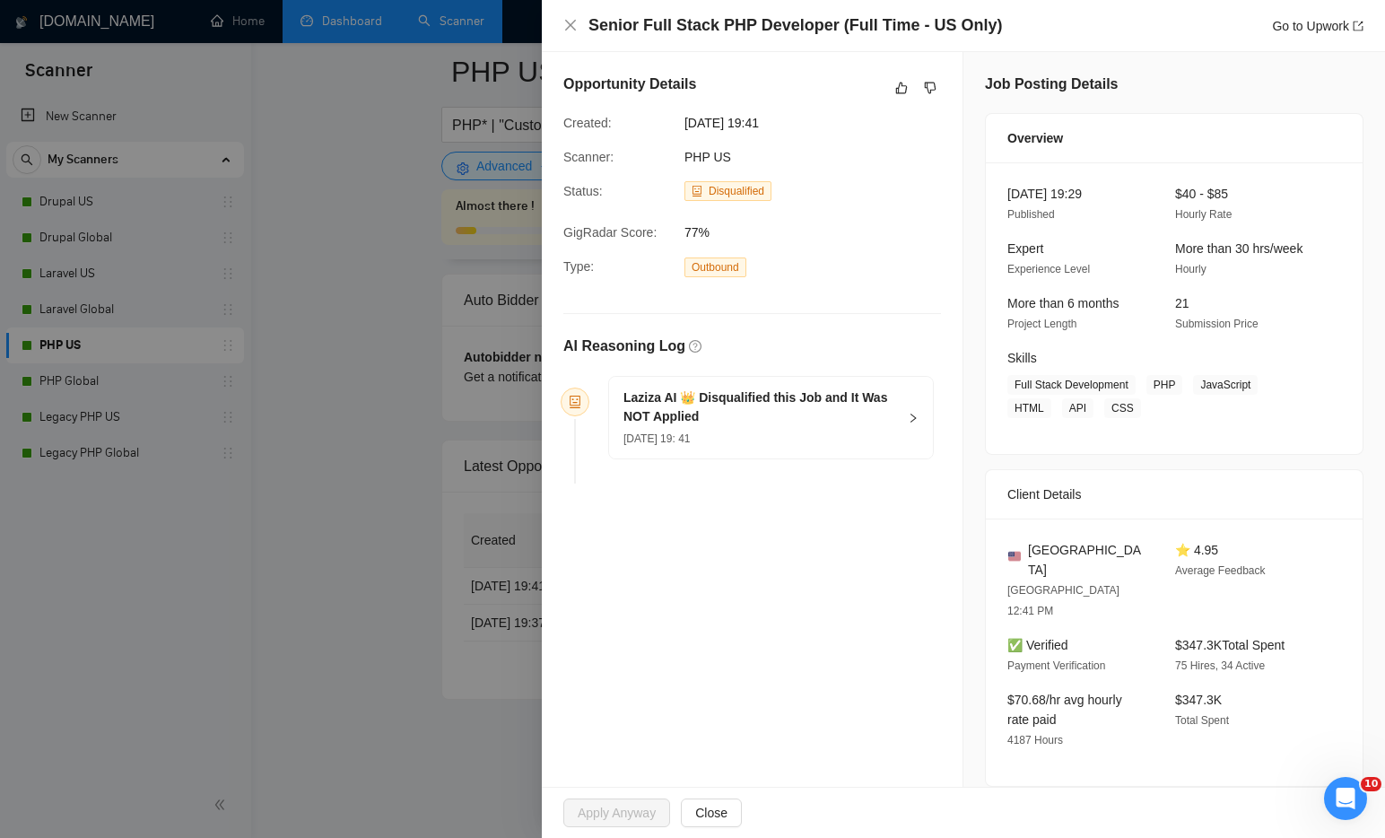
click at [881, 439] on div "[DATE] 19: 41" at bounding box center [761, 438] width 274 height 20
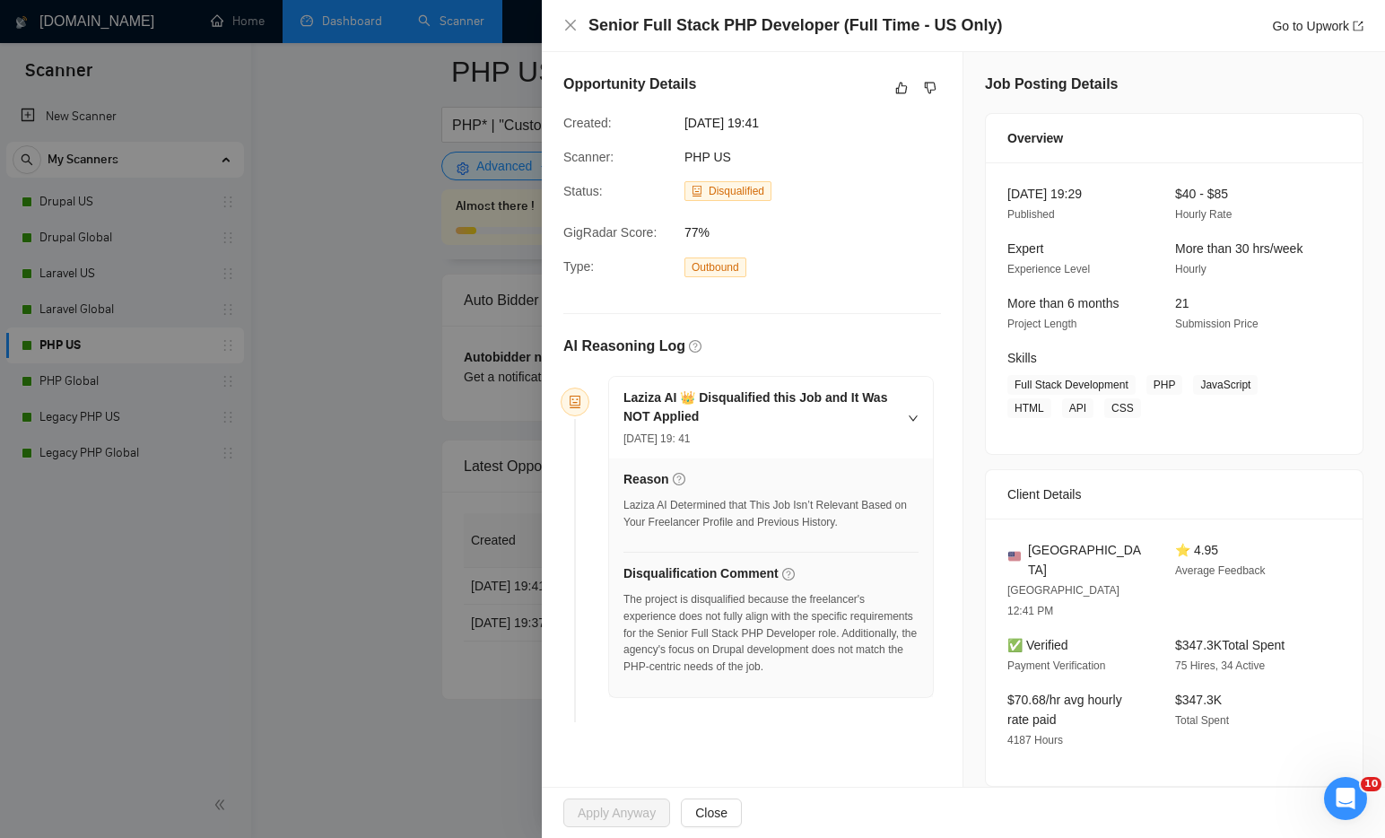
click at [353, 562] on div at bounding box center [692, 419] width 1385 height 838
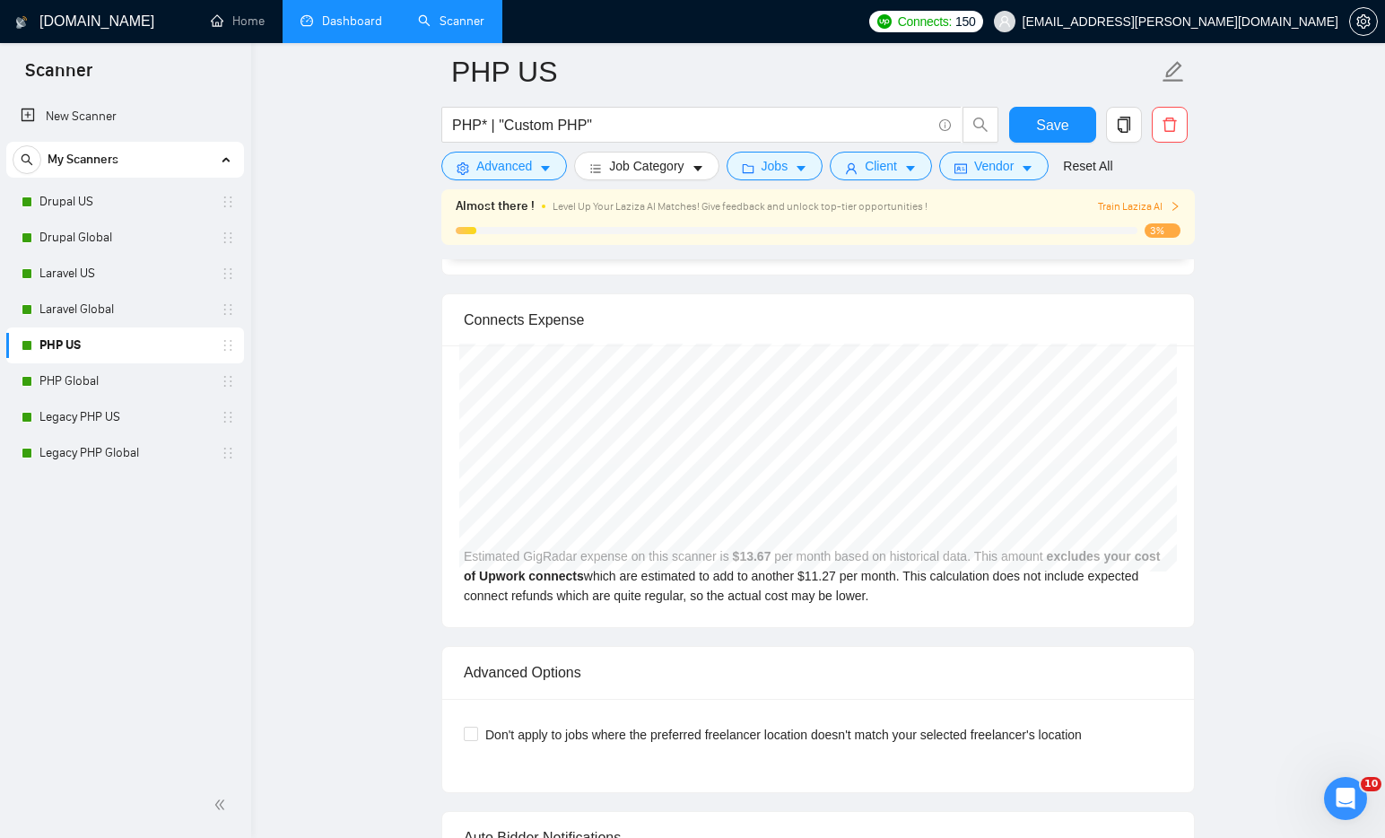
scroll to position [4213, 0]
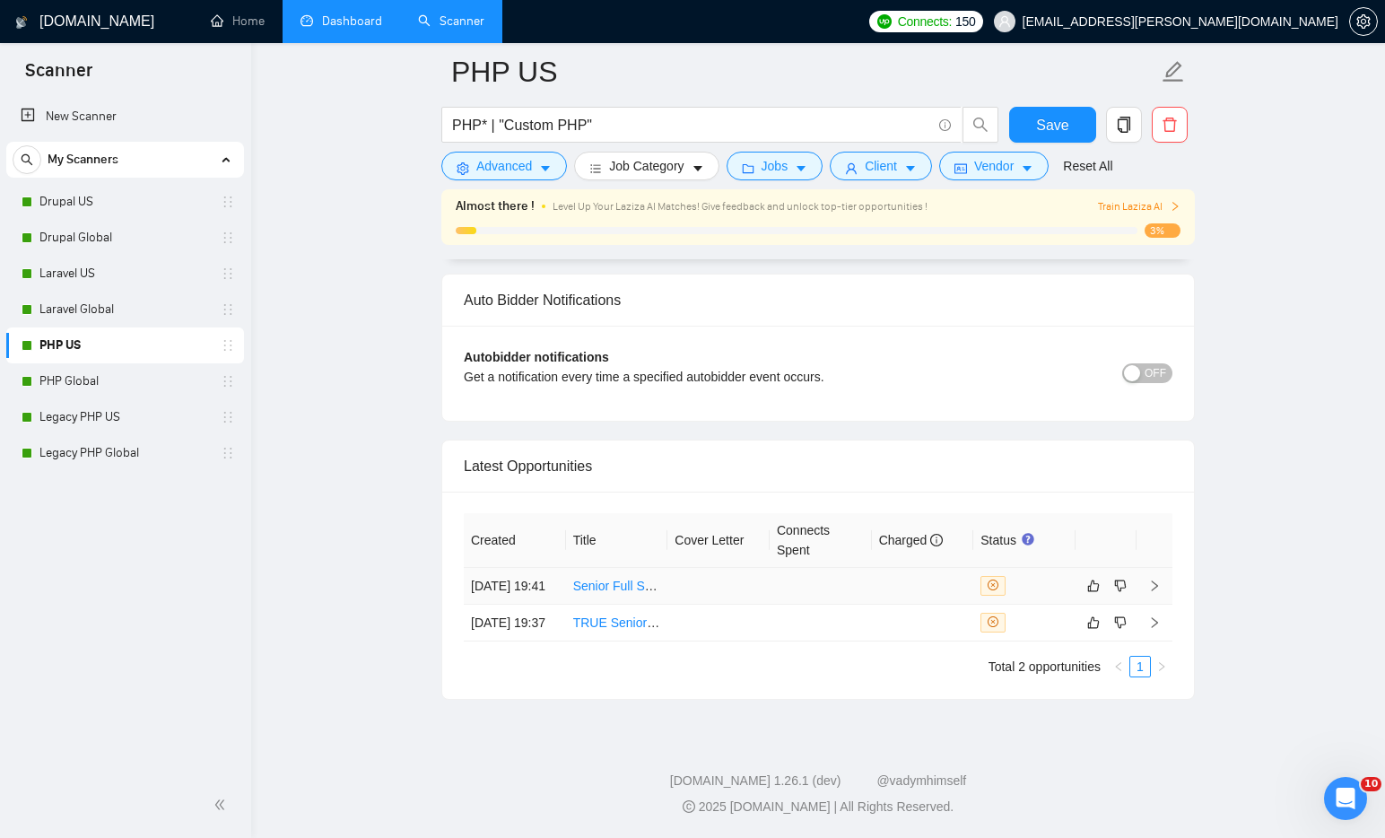
click at [763, 568] on td at bounding box center [719, 586] width 102 height 37
click at [748, 568] on td at bounding box center [719, 586] width 102 height 37
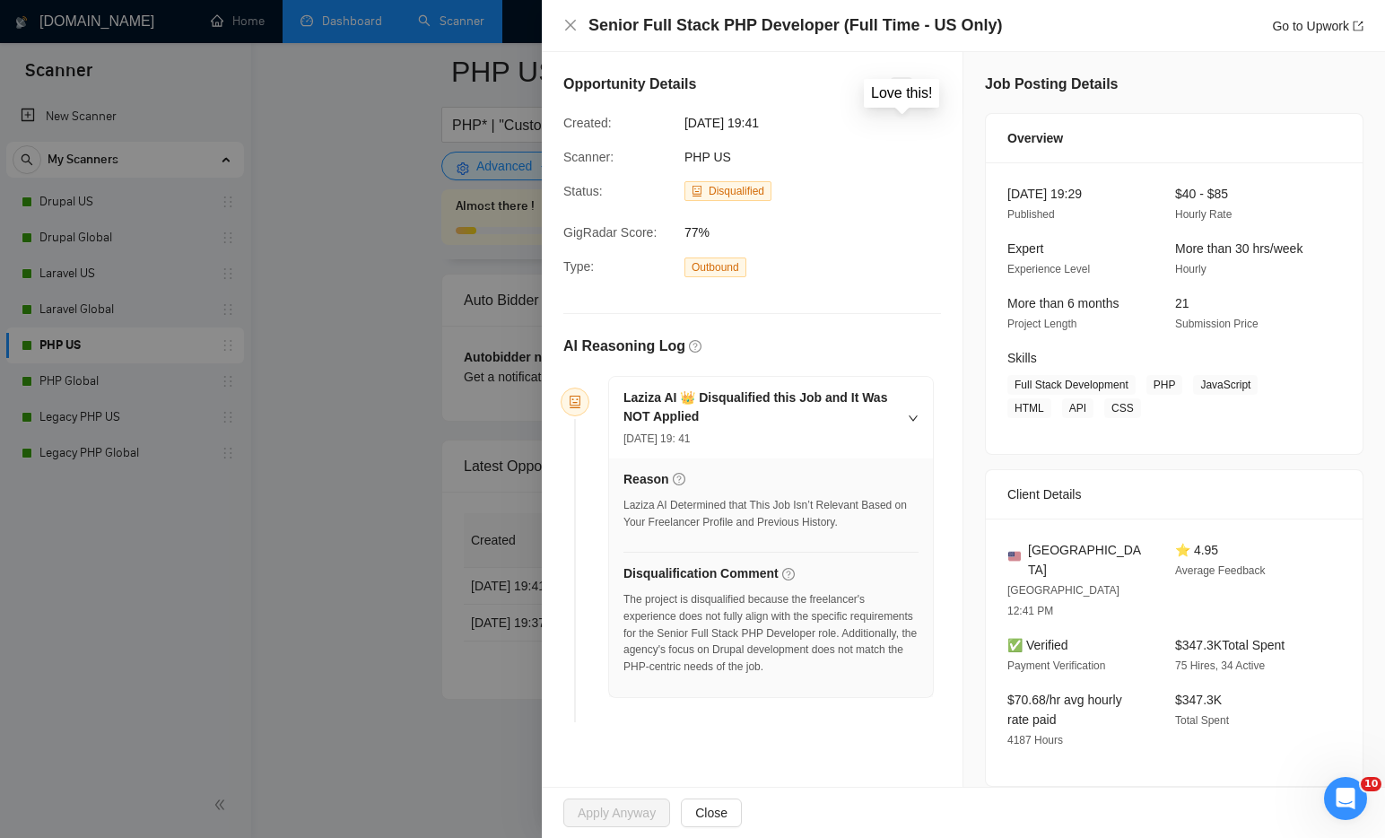
click at [905, 91] on icon "like" at bounding box center [902, 88] width 13 height 14
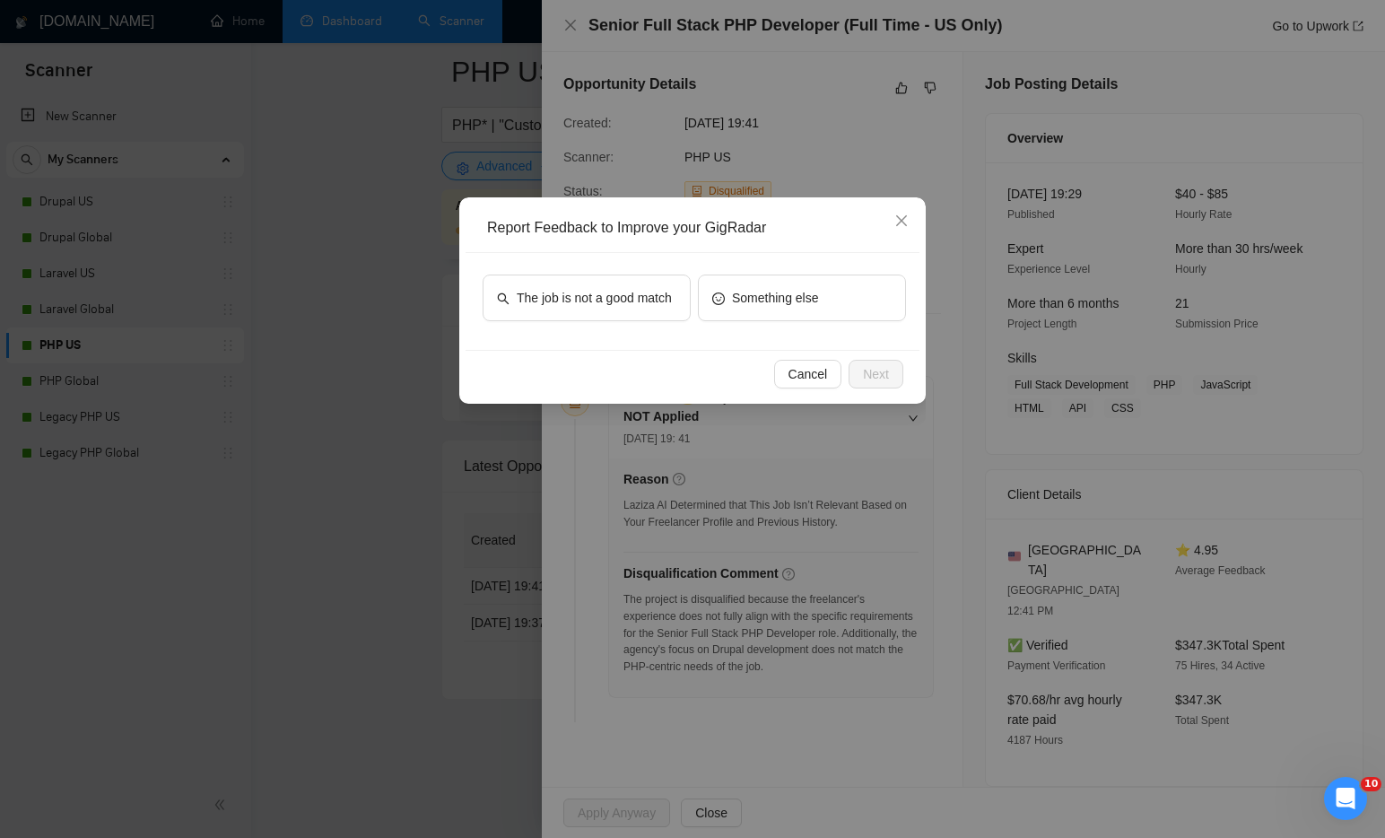
click at [811, 152] on div "Report Feedback to Improve your GigRadar The job is not a good match Something …" at bounding box center [692, 419] width 1385 height 838
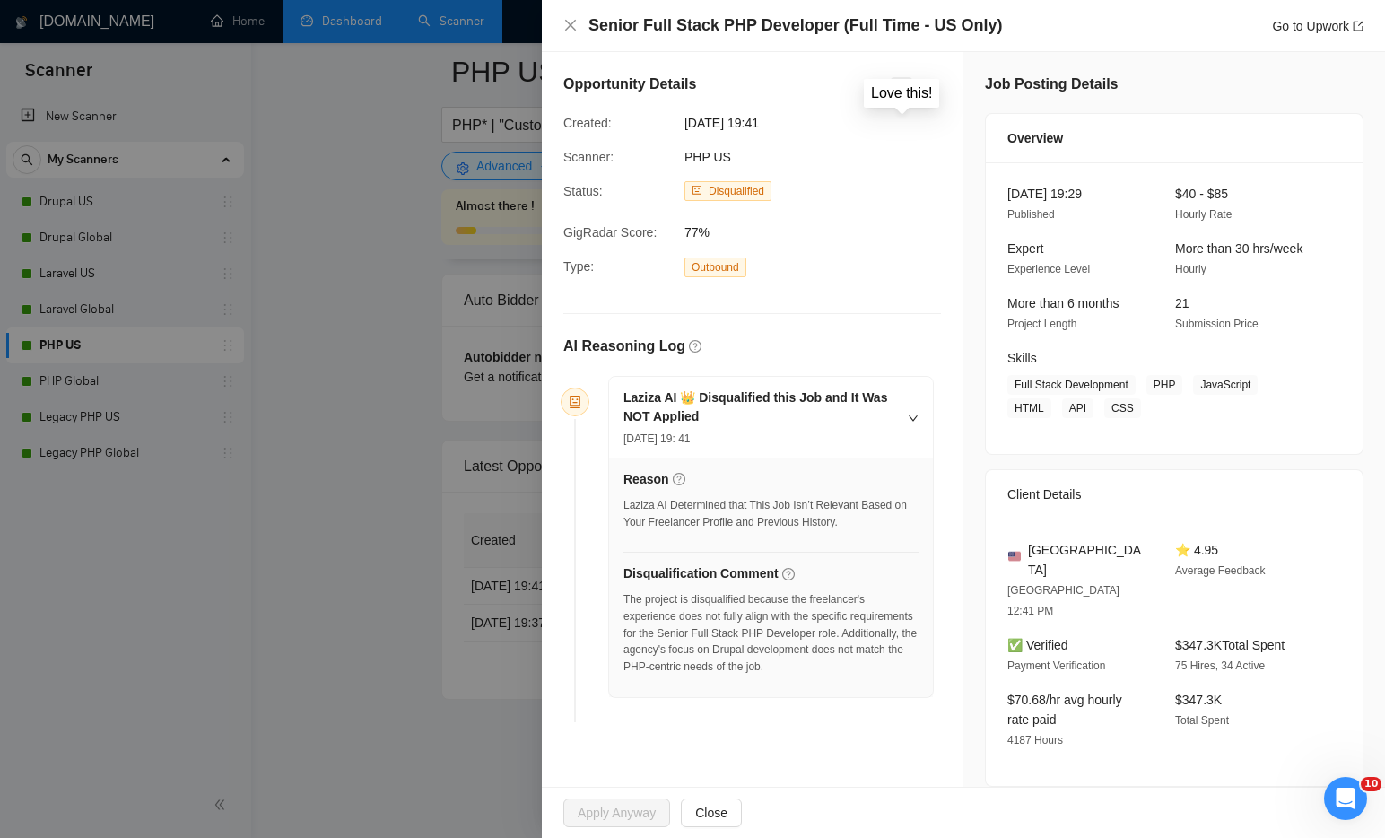
click at [904, 92] on icon "like" at bounding box center [902, 88] width 13 height 14
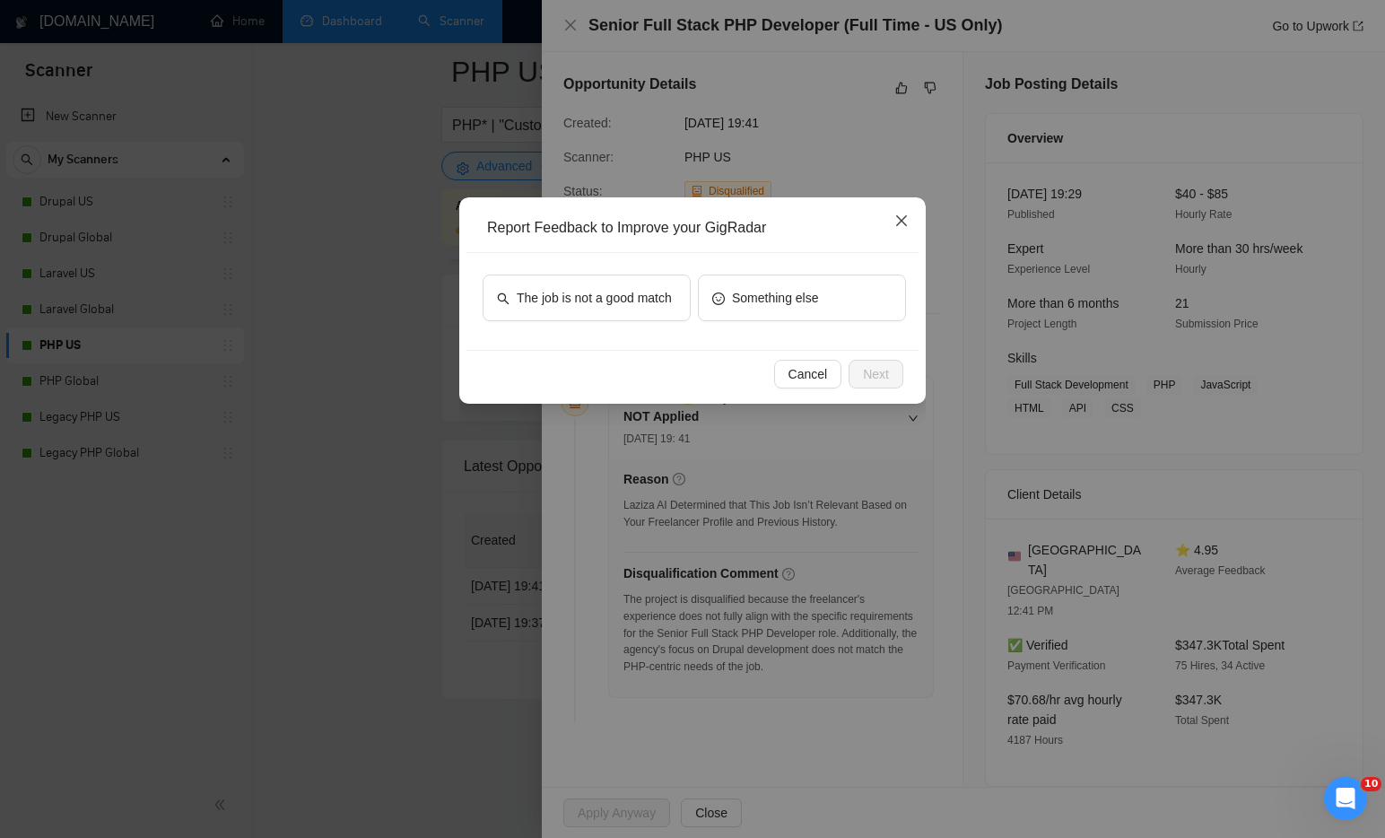
click at [905, 225] on icon "close" at bounding box center [901, 220] width 11 height 11
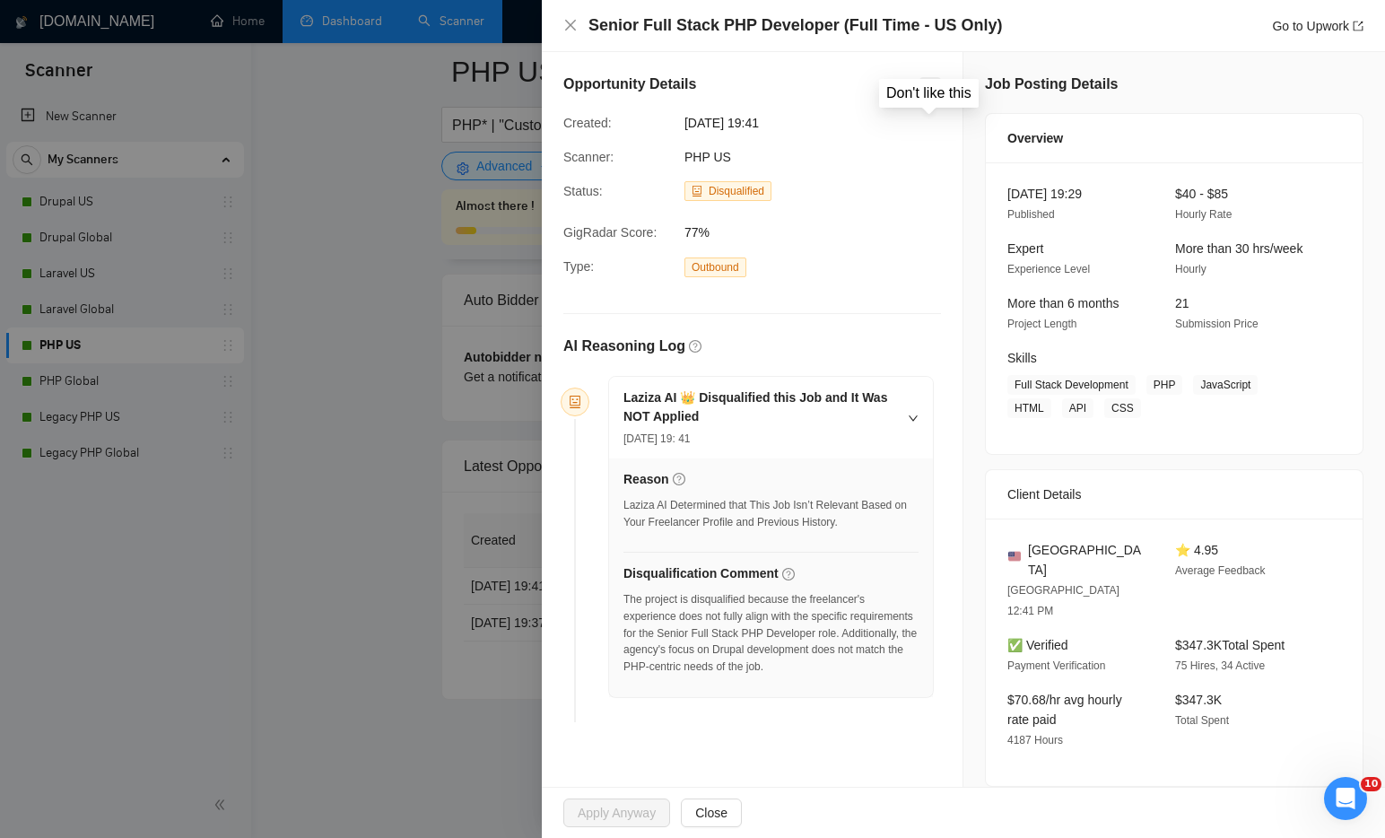
click at [934, 87] on icon "dislike" at bounding box center [930, 88] width 13 height 14
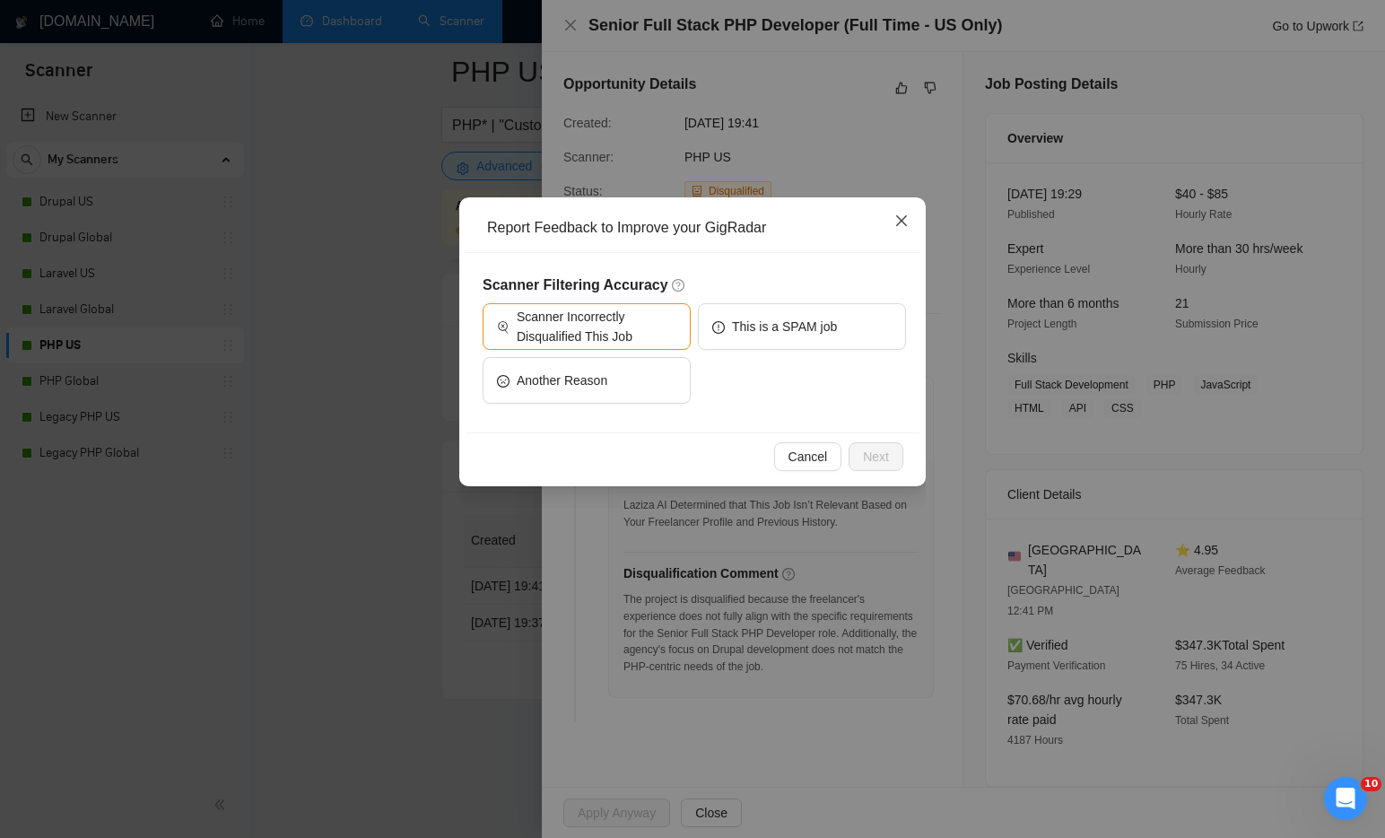
click at [896, 223] on icon "close" at bounding box center [902, 221] width 14 height 14
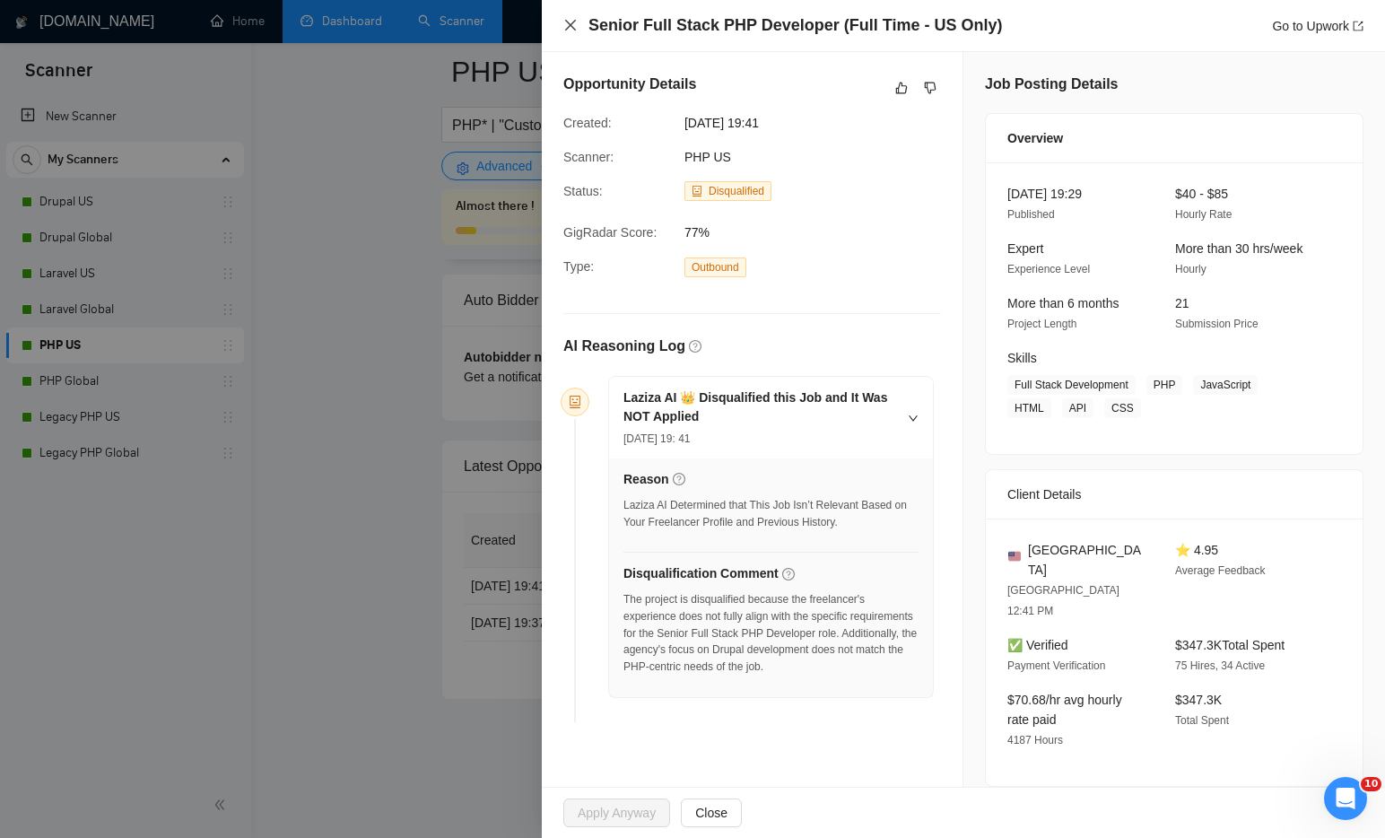
click at [576, 31] on icon "close" at bounding box center [571, 25] width 14 height 14
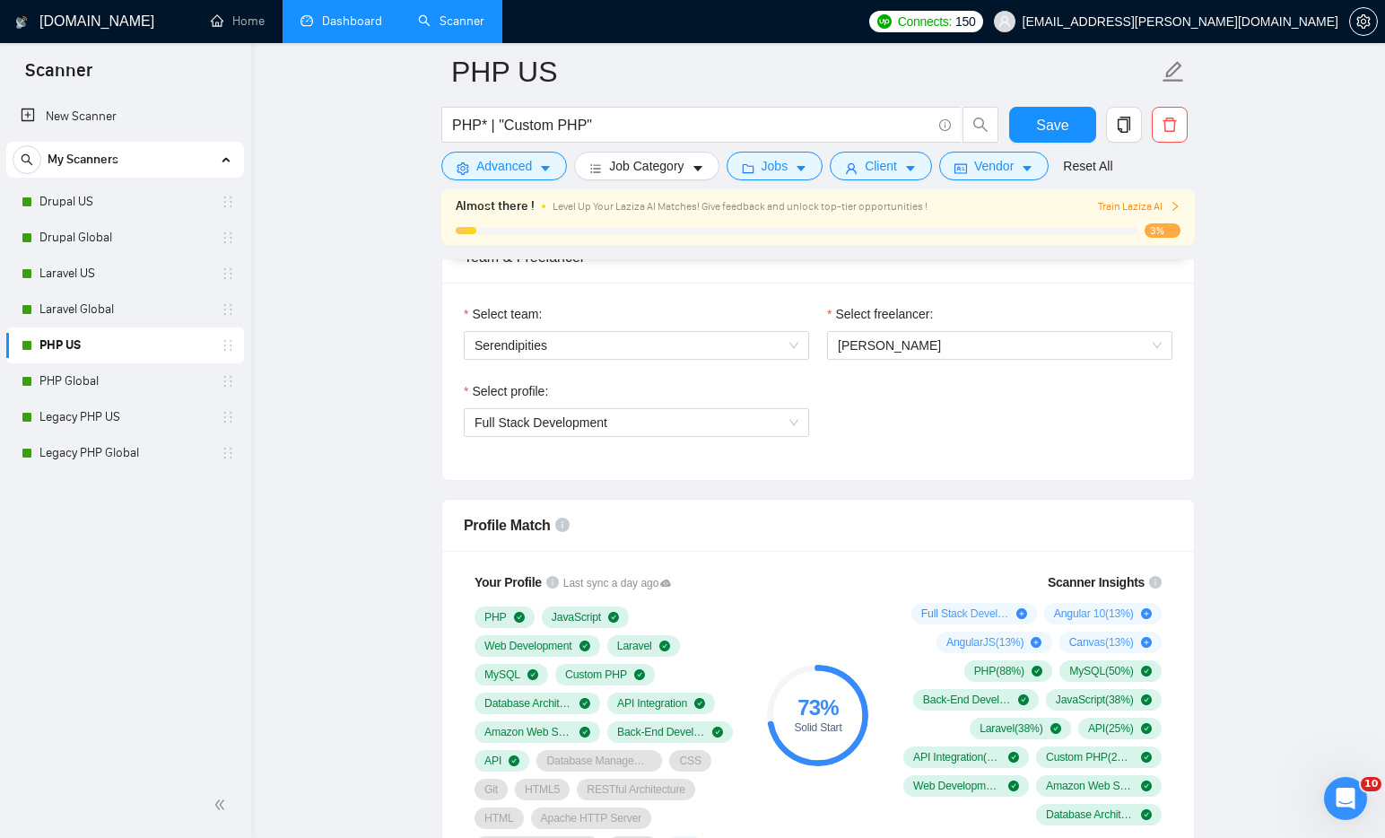
scroll to position [964, 0]
